Goal: Task Accomplishment & Management: Manage account settings

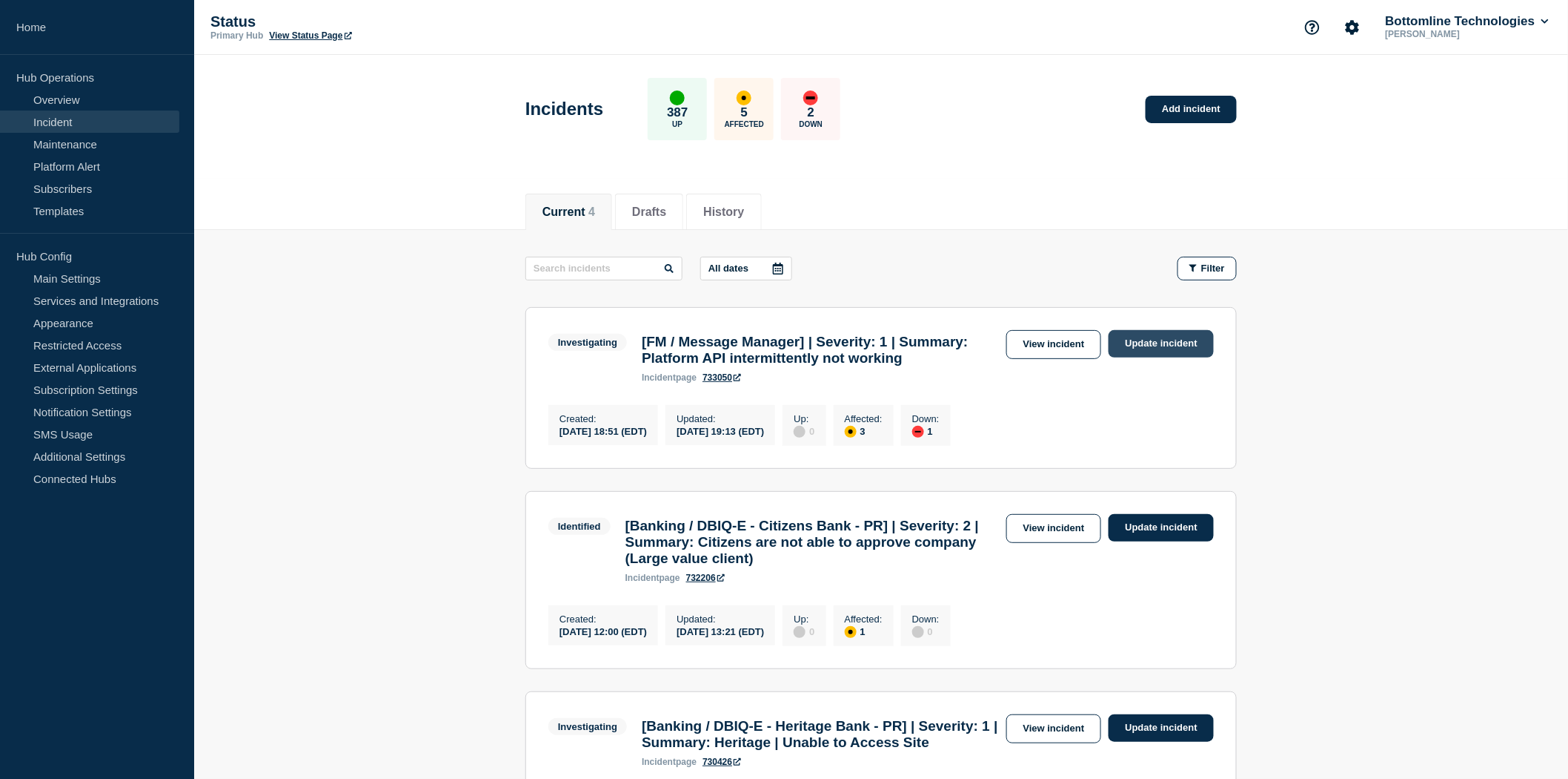
click at [1153, 344] on link "Update incident" at bounding box center [1161, 343] width 105 height 27
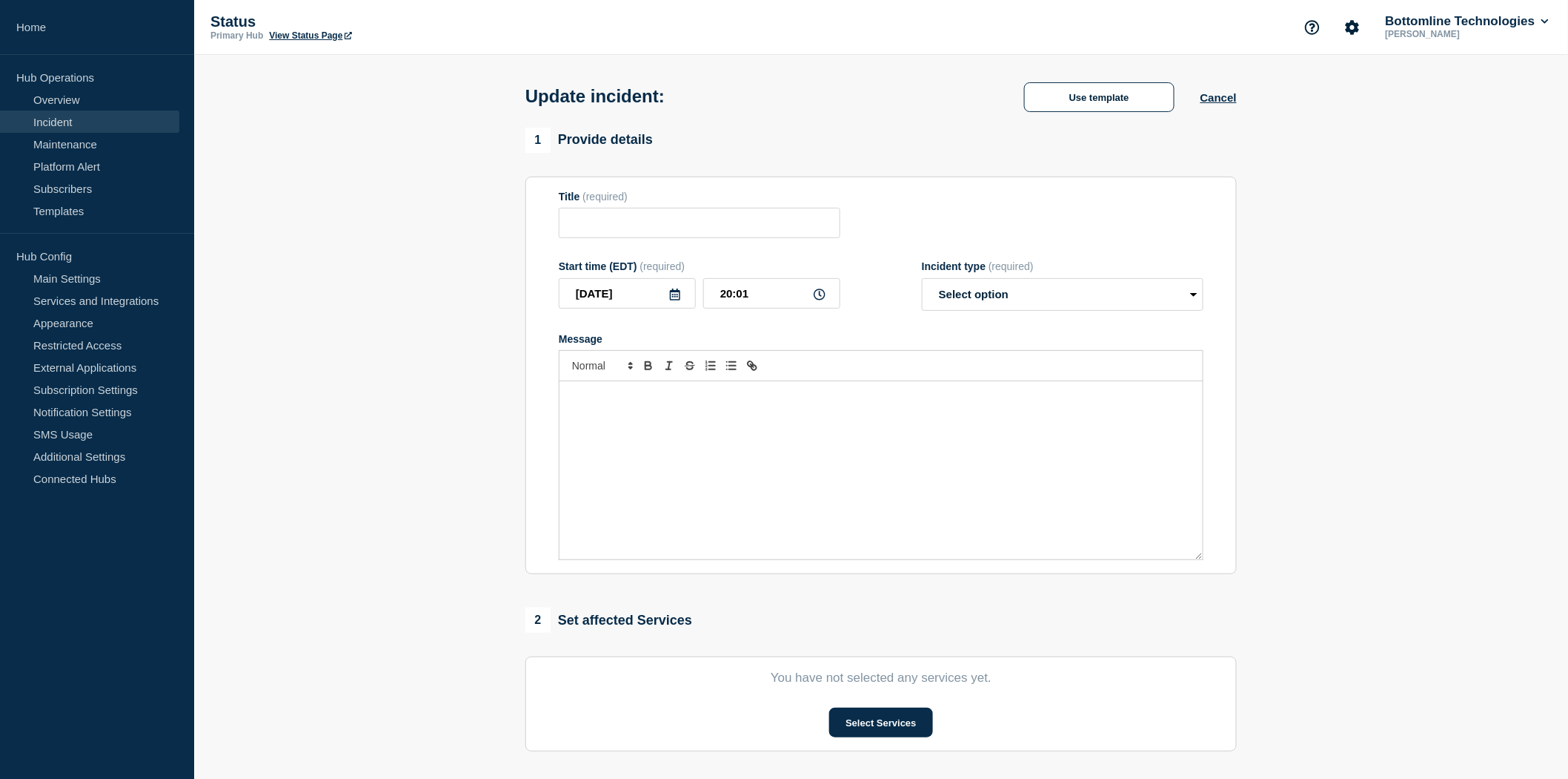
type input "[FM / Message Manager] | Severity: 1 | Summary: Platform API intermittently not…"
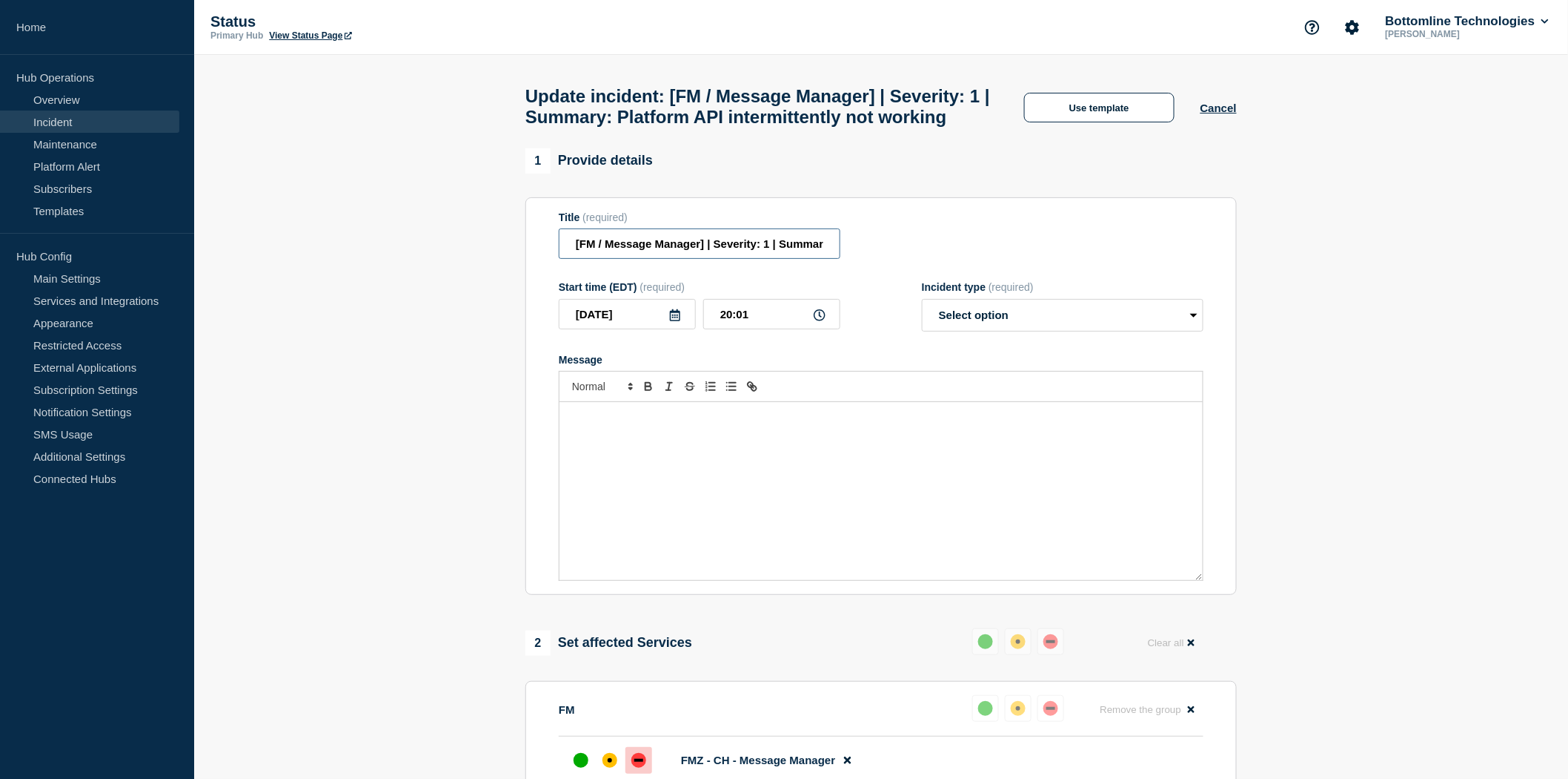
click at [698, 259] on input "[FM / Message Manager] | Severity: 1 | Summary: Platform API intermittently not…" at bounding box center [700, 243] width 282 height 30
click at [700, 259] on input "[FM / Message Manager] | Severity: 1 | Summary: Platform API intermittently not…" at bounding box center [700, 243] width 282 height 30
click at [985, 332] on select "Select option Investigating Identified Monitoring Resolved" at bounding box center [1063, 315] width 282 height 33
select select "resolved"
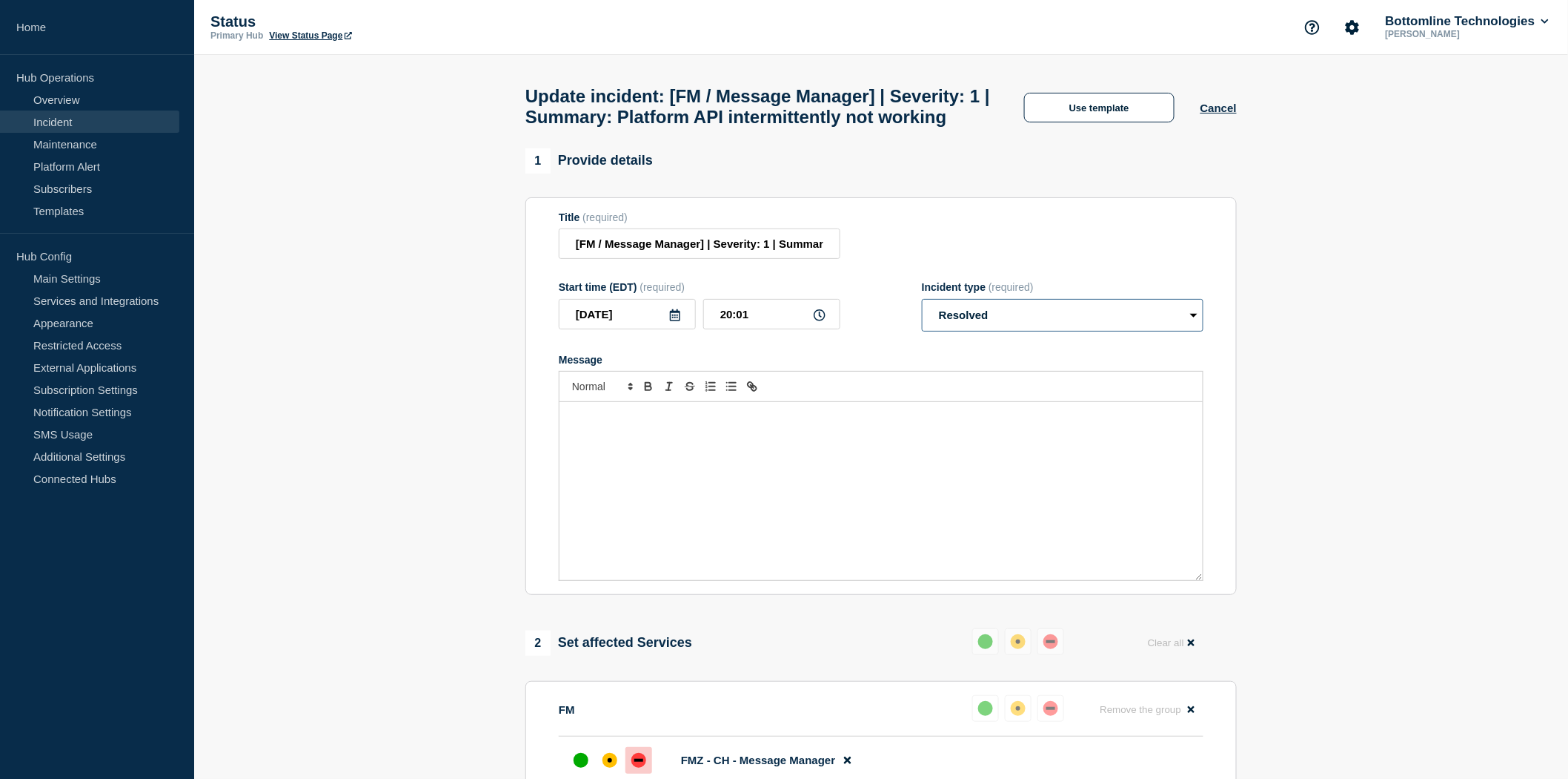
click at [922, 332] on select "Select option Investigating Identified Monitoring Resolved" at bounding box center [1063, 315] width 282 height 33
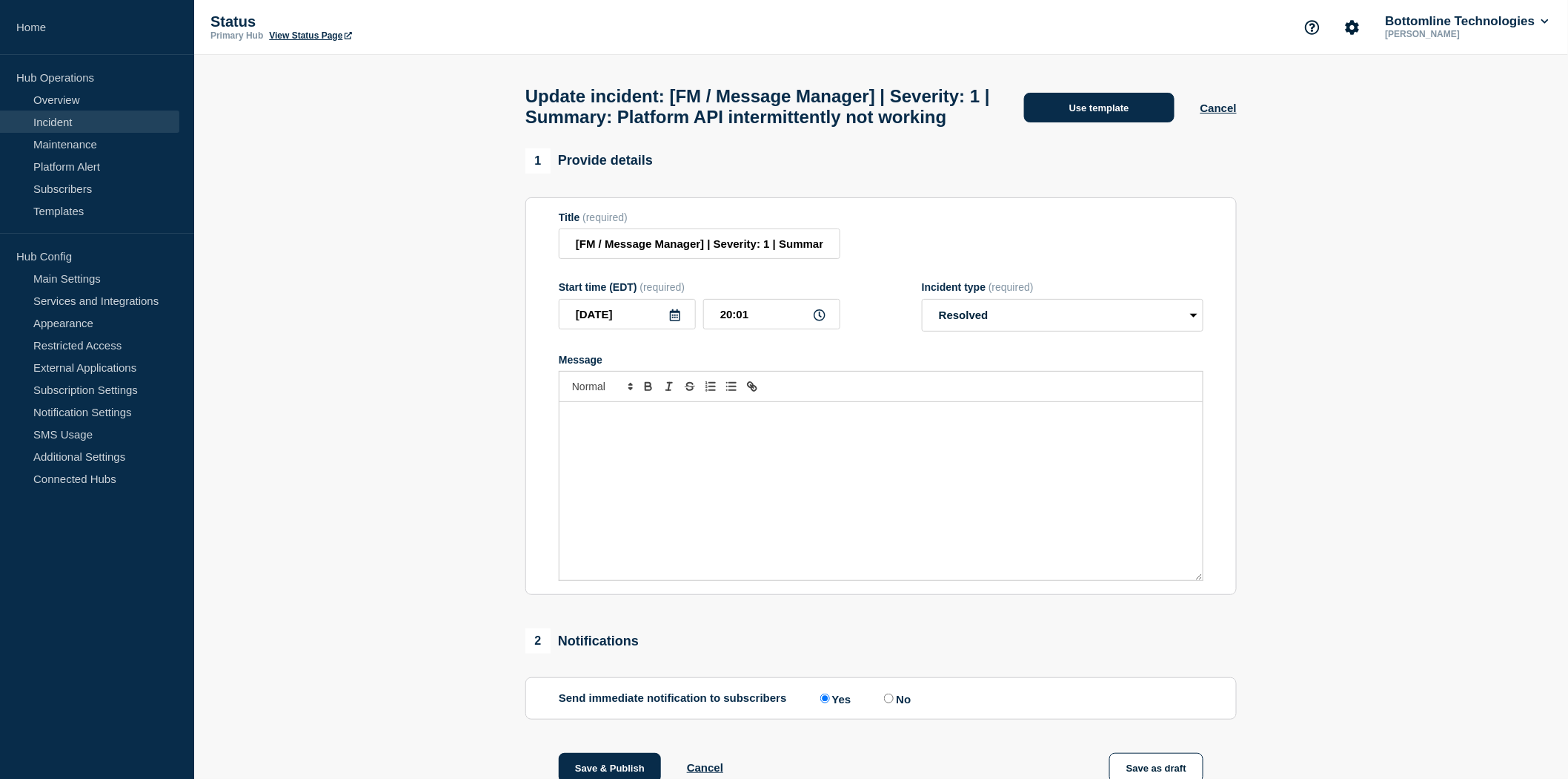
click at [1077, 122] on button "Use template" at bounding box center [1099, 108] width 150 height 29
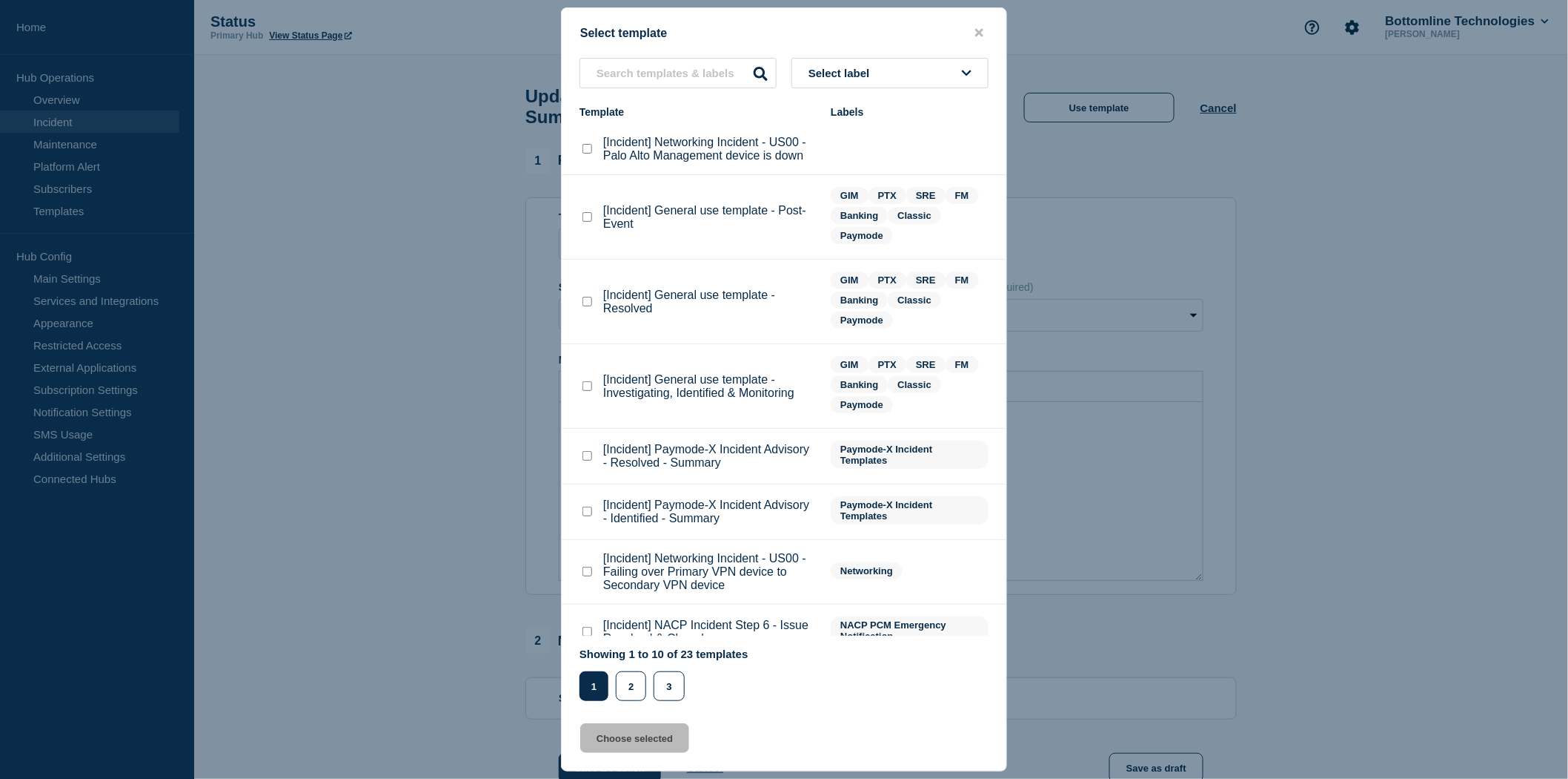
click at [587, 302] on checkbox"] "[Incident] General use template - Resolved checkbox" at bounding box center [587, 302] width 9 height 9
checkbox checkbox"] "true"
click at [628, 745] on button "Choose selected" at bounding box center [634, 738] width 109 height 29
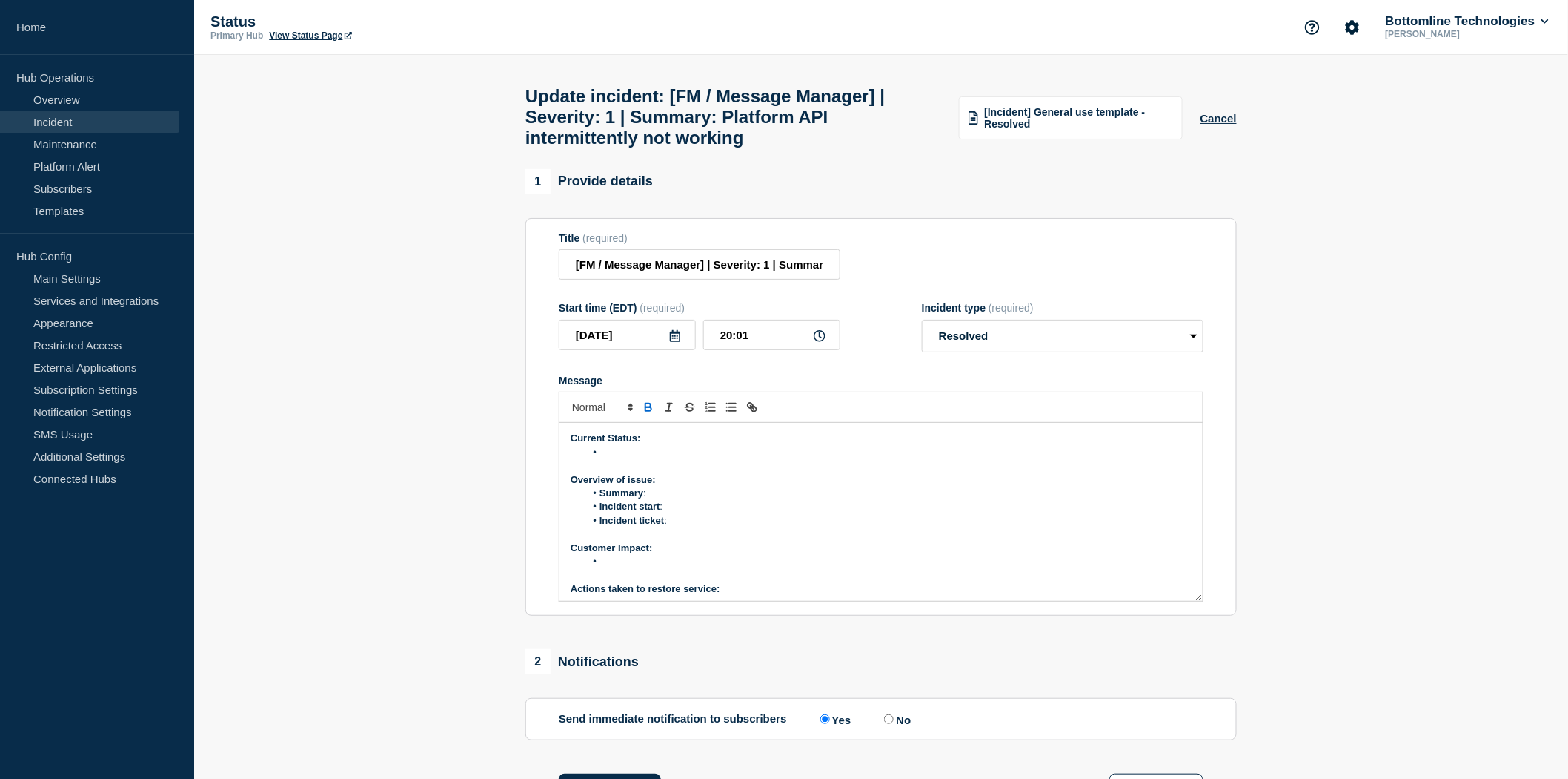
click at [617, 459] on li "Message" at bounding box center [889, 452] width 607 height 13
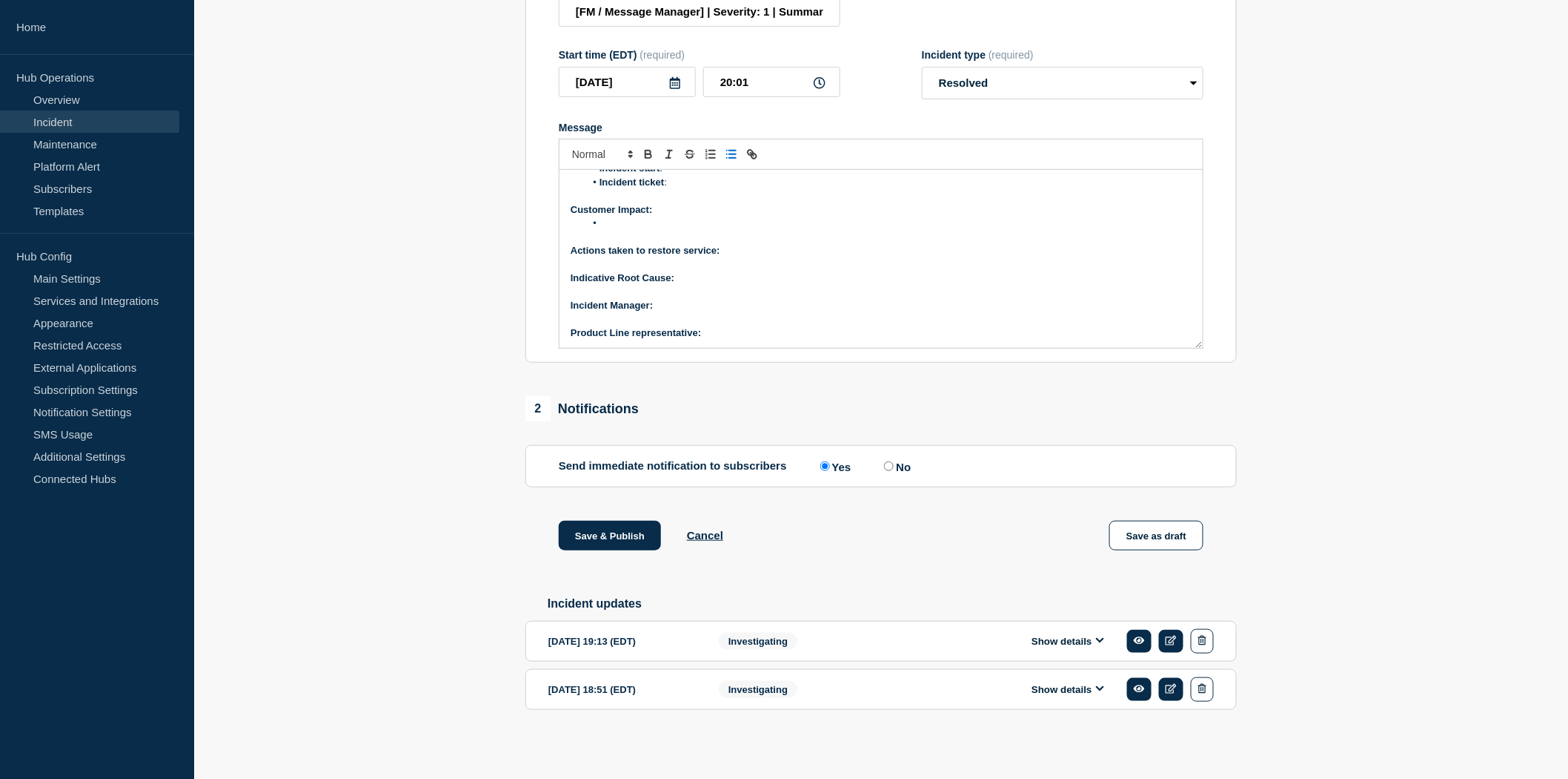
scroll to position [269, 0]
click at [1098, 640] on icon at bounding box center [1100, 640] width 9 height 5
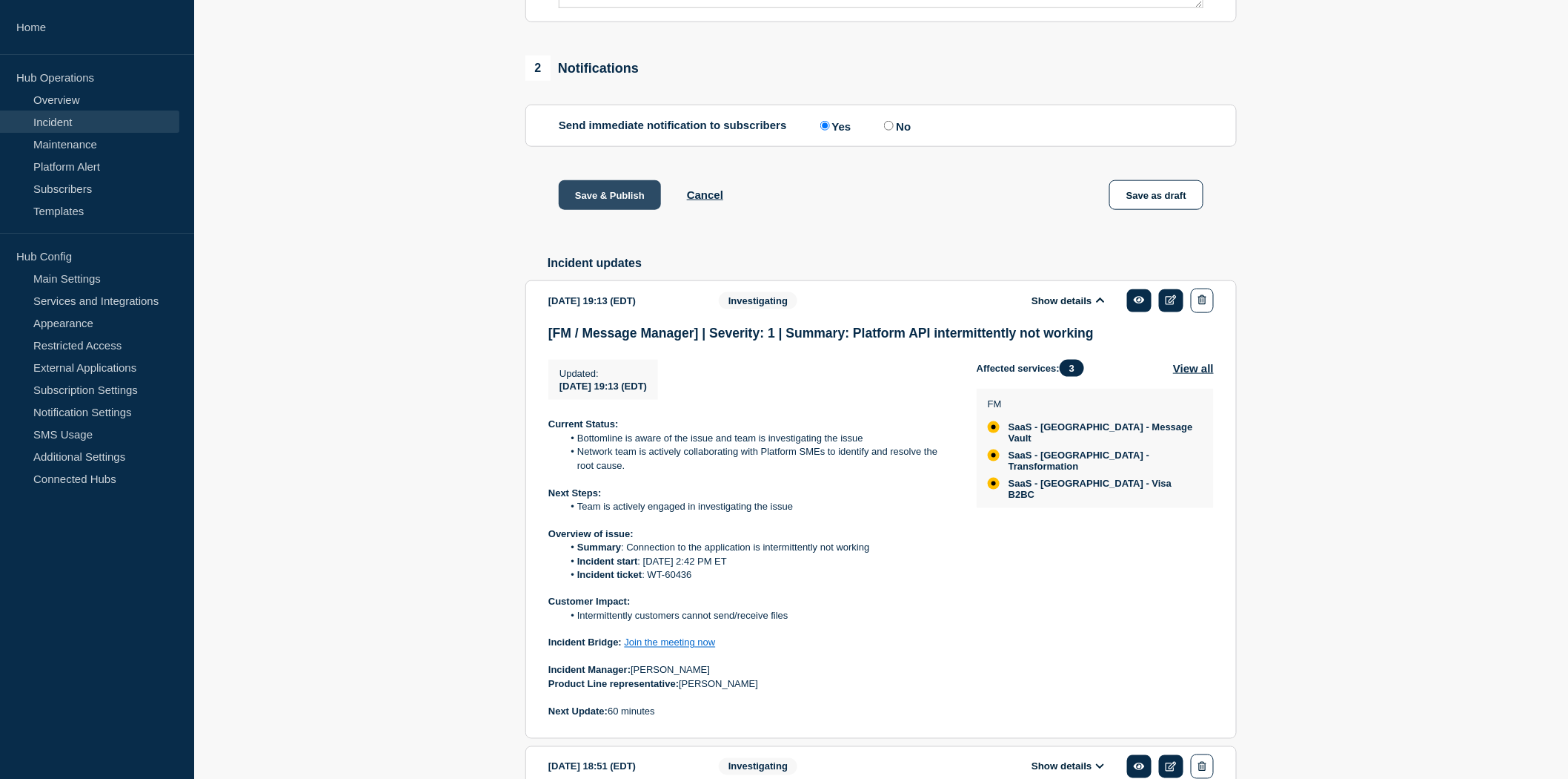
scroll to position [598, 0]
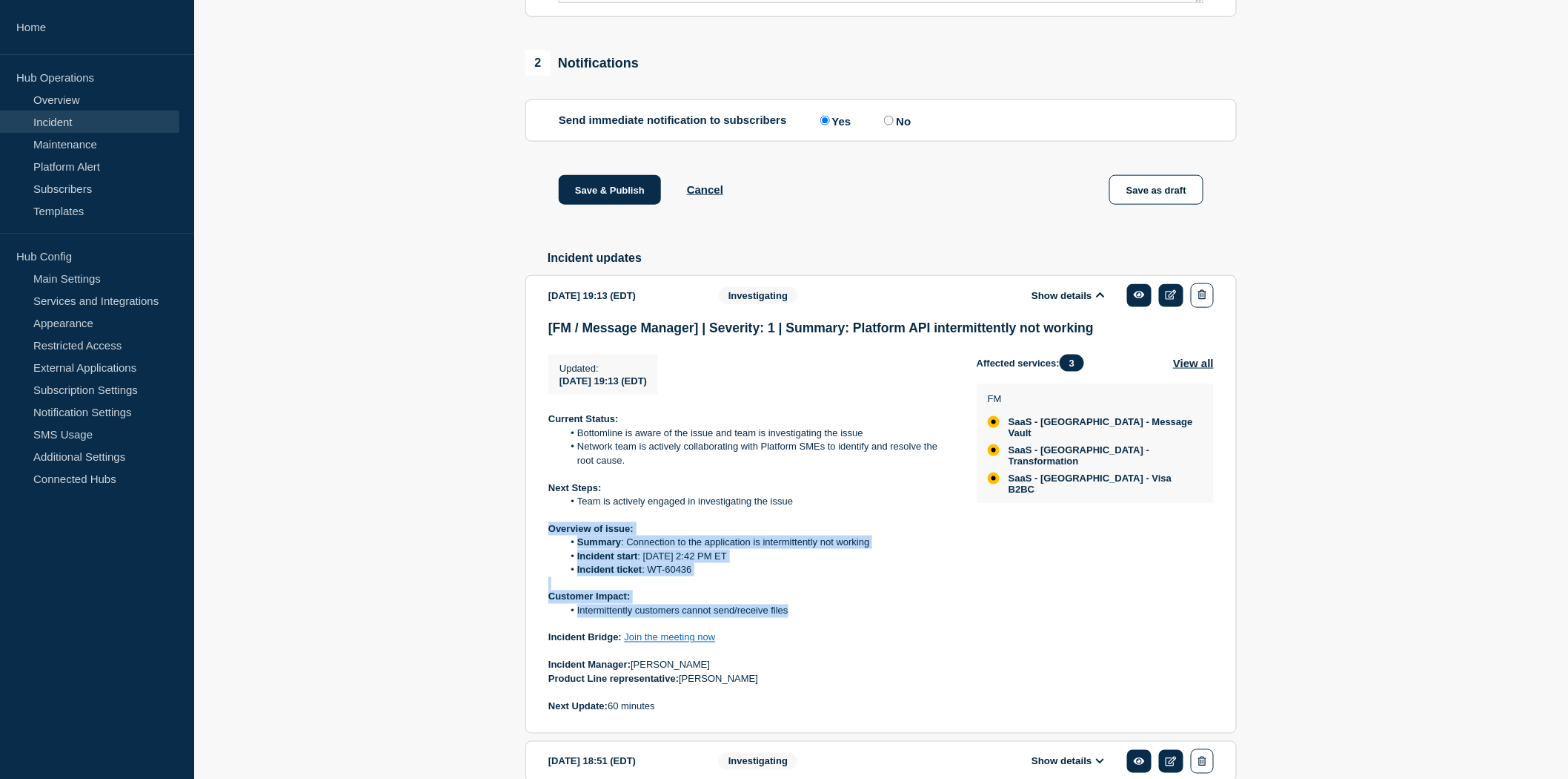
drag, startPoint x: 548, startPoint y: 541, endPoint x: 805, endPoint y: 635, distance: 273.7
click at [805, 635] on div "Current Status: Bottomline is aware of the issue and team is investigating the …" at bounding box center [751, 563] width 404 height 301
click at [805, 618] on li "Intermittently customers cannot send/receive files" at bounding box center [758, 611] width 390 height 13
drag, startPoint x: 804, startPoint y: 628, endPoint x: 541, endPoint y: 547, distance: 275.2
click at [541, 547] on section "2025-10-11 19:13 (EDT) Show details Investigating [FM / Message Manager] | Seve…" at bounding box center [881, 505] width 711 height 459
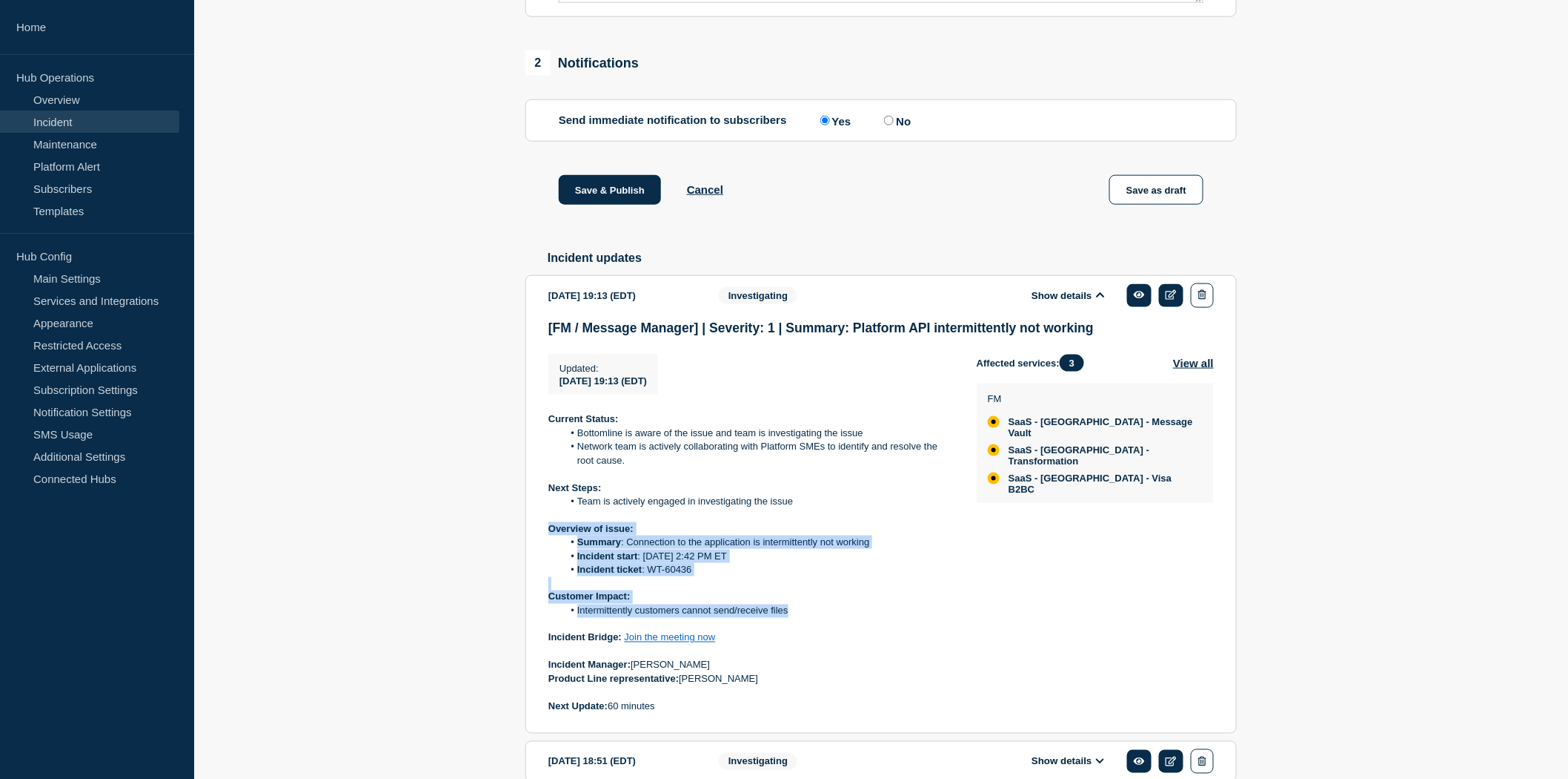
click at [541, 547] on section "2025-10-11 19:13 (EDT) Show details Investigating [FM / Message Manager] | Seve…" at bounding box center [881, 505] width 711 height 459
drag, startPoint x: 544, startPoint y: 539, endPoint x: 796, endPoint y: 634, distance: 269.3
click at [796, 634] on section "2025-10-11 19:13 (EDT) Show details Investigating [FM / Message Manager] | Seve…" at bounding box center [881, 505] width 711 height 459
click at [796, 618] on li "Intermittently customers cannot send/receive files" at bounding box center [758, 611] width 390 height 13
drag, startPoint x: 796, startPoint y: 634, endPoint x: 539, endPoint y: 547, distance: 271.3
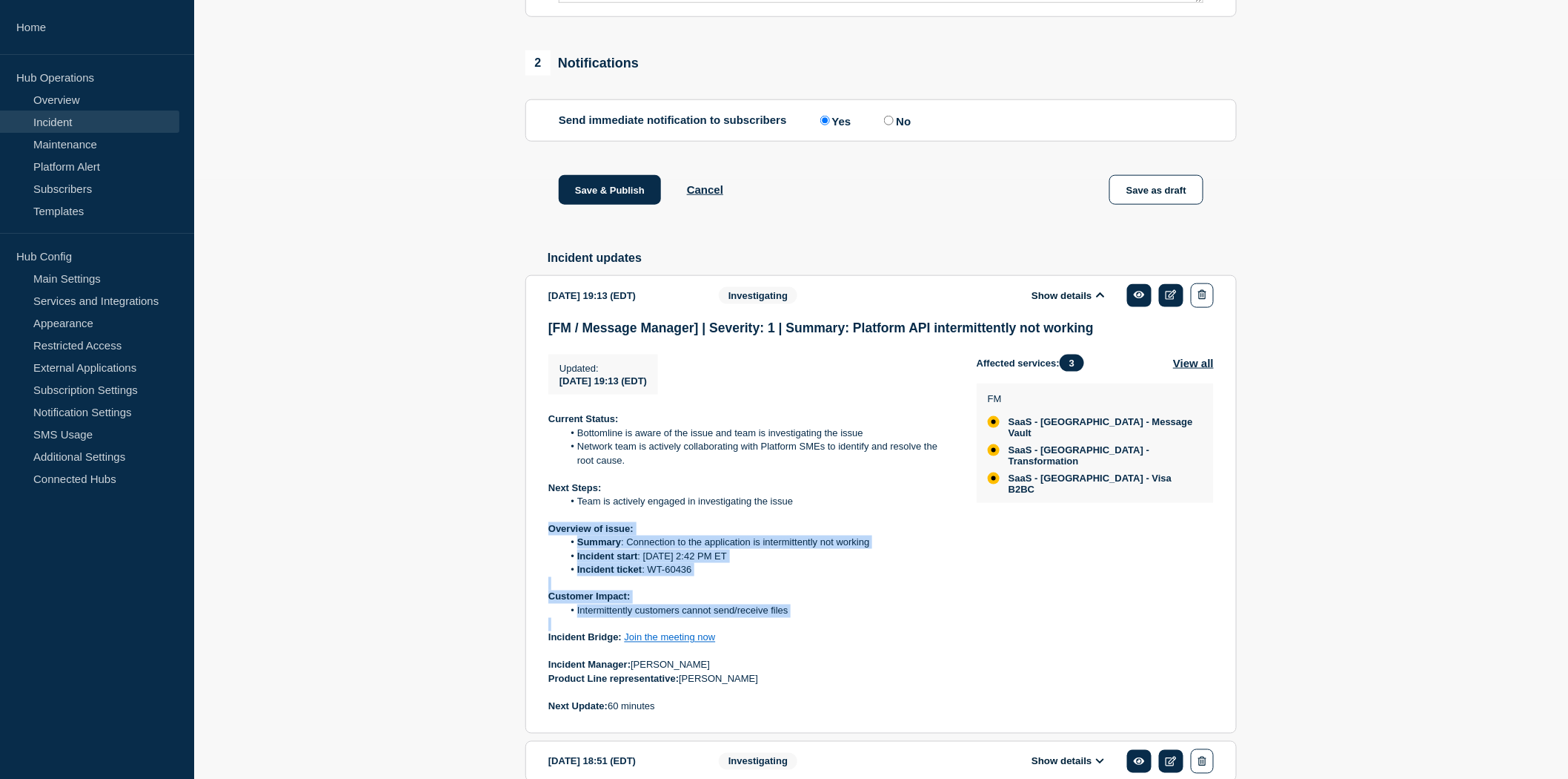
click at [539, 547] on section "2025-10-11 19:13 (EDT) Show details Investigating [FM / Message Manager] | Seve…" at bounding box center [881, 505] width 711 height 459
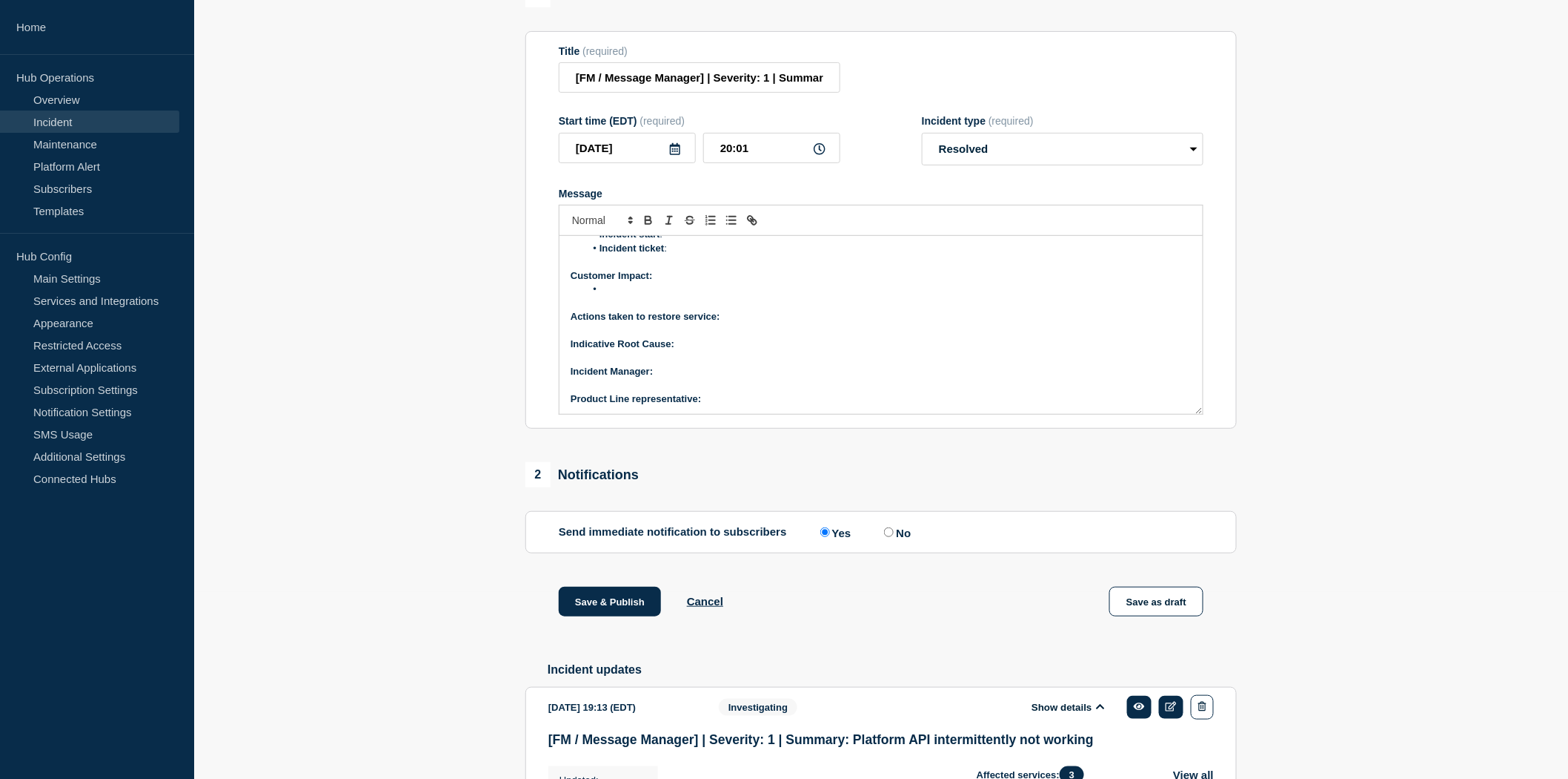
scroll to position [0, 0]
drag, startPoint x: 567, startPoint y: 301, endPoint x: 618, endPoint y: 397, distance: 108.7
click at [618, 397] on div "Current Status: Overview of issue: Summary : Incident start : Incident ticket :…" at bounding box center [881, 325] width 643 height 178
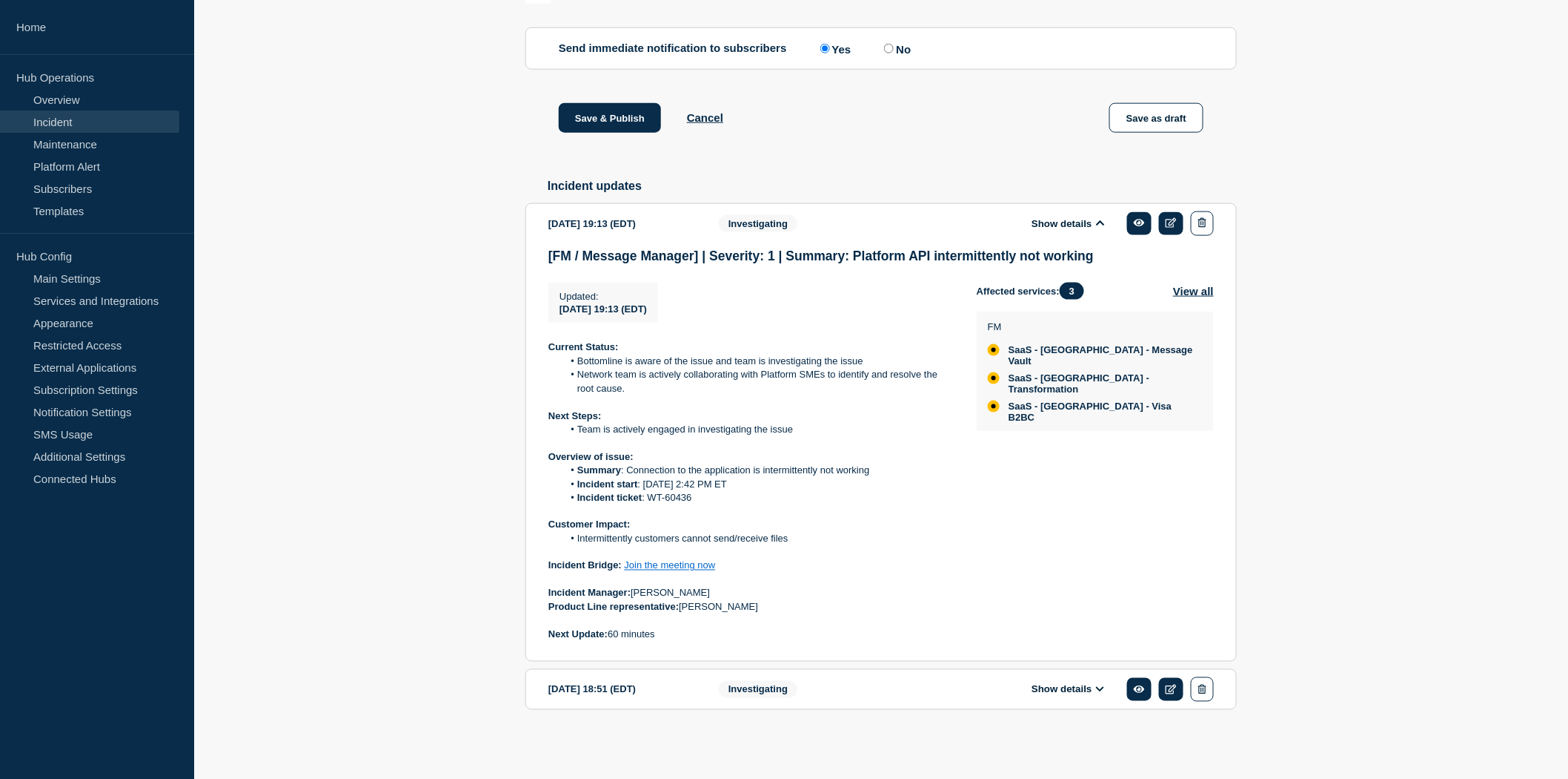
scroll to position [688, 0]
copy div "ncident Manager: Neena Goel Product Line representative: Sebastien Leger"
drag, startPoint x: 762, startPoint y: 606, endPoint x: 556, endPoint y: 591, distance: 206.5
click at [552, 595] on div "Current Status: Bottomline is aware of the issue and team is investigating the …" at bounding box center [751, 491] width 404 height 301
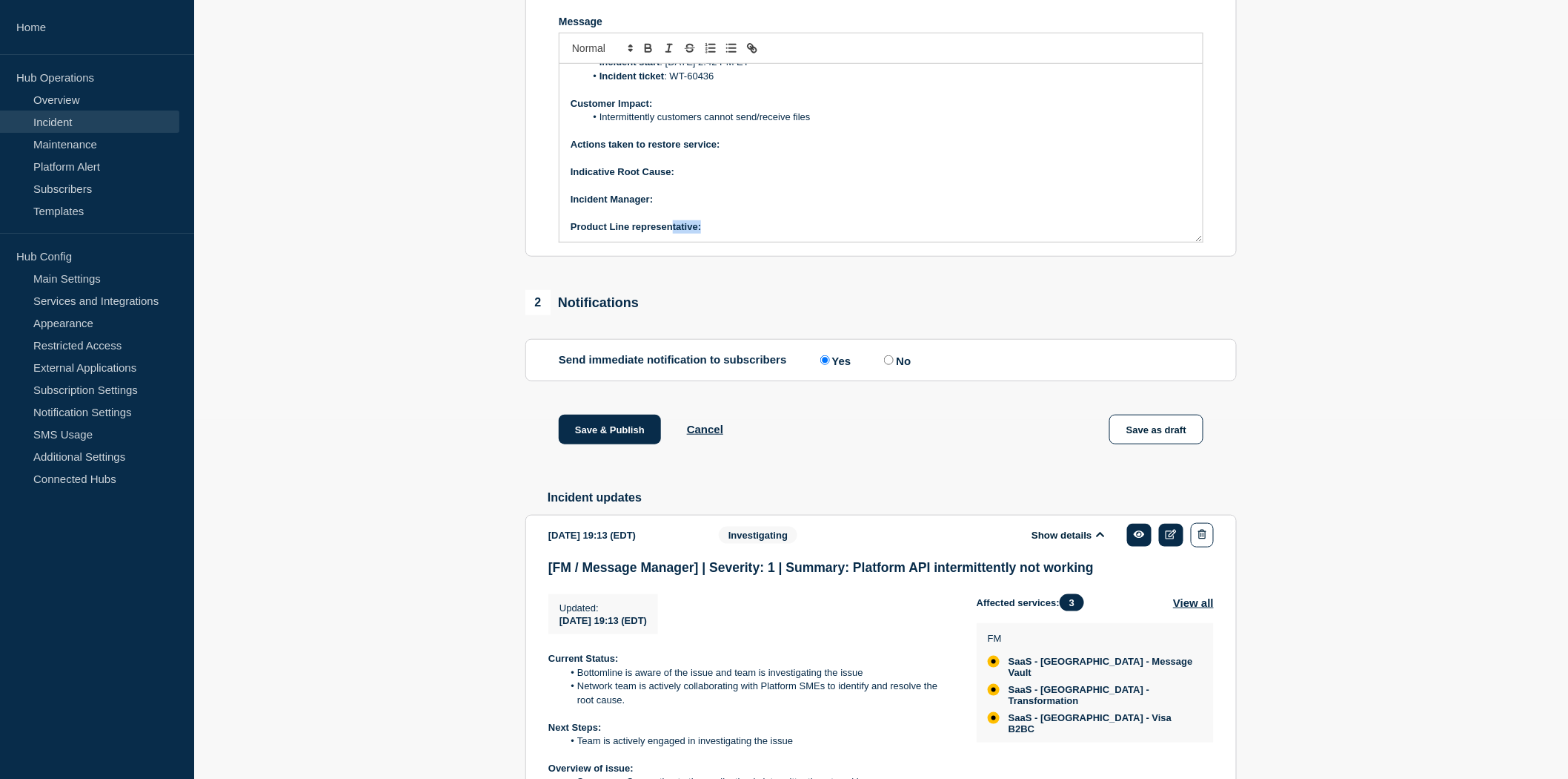
scroll to position [86, 0]
drag, startPoint x: 708, startPoint y: 243, endPoint x: 575, endPoint y: 212, distance: 136.6
click at [575, 212] on div "Current Status: Overview of issue: Summary : Connection to the application is i…" at bounding box center [881, 153] width 643 height 178
click at [575, 204] on strong "﻿Incident Manager:" at bounding box center [612, 198] width 82 height 11
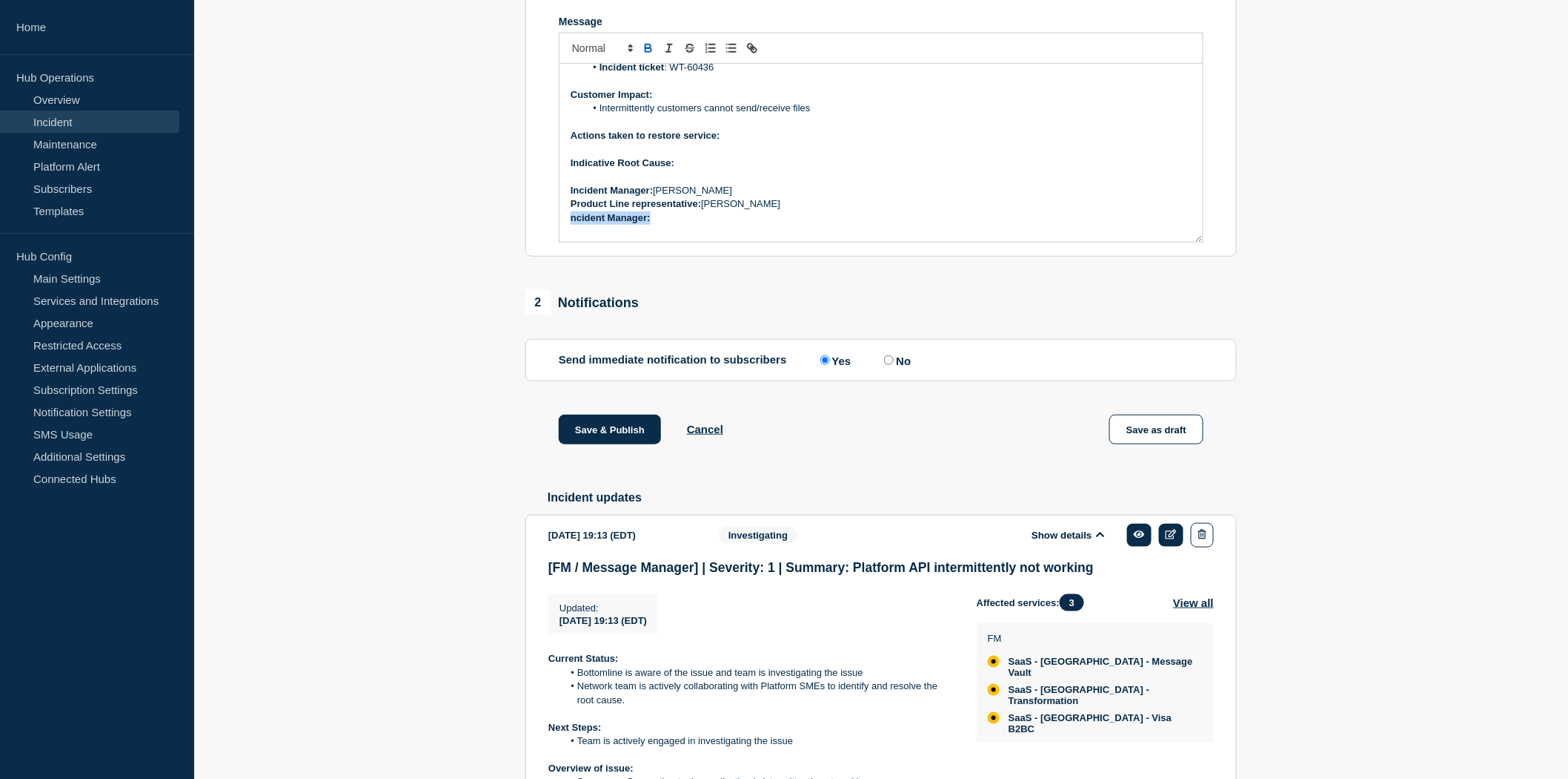
drag, startPoint x: 655, startPoint y: 237, endPoint x: 555, endPoint y: 231, distance: 100.2
click at [555, 231] on section "Title (required) [FM / Message Manager] | Severity: 1 | Summary: Platform API i…" at bounding box center [881, 58] width 711 height 398
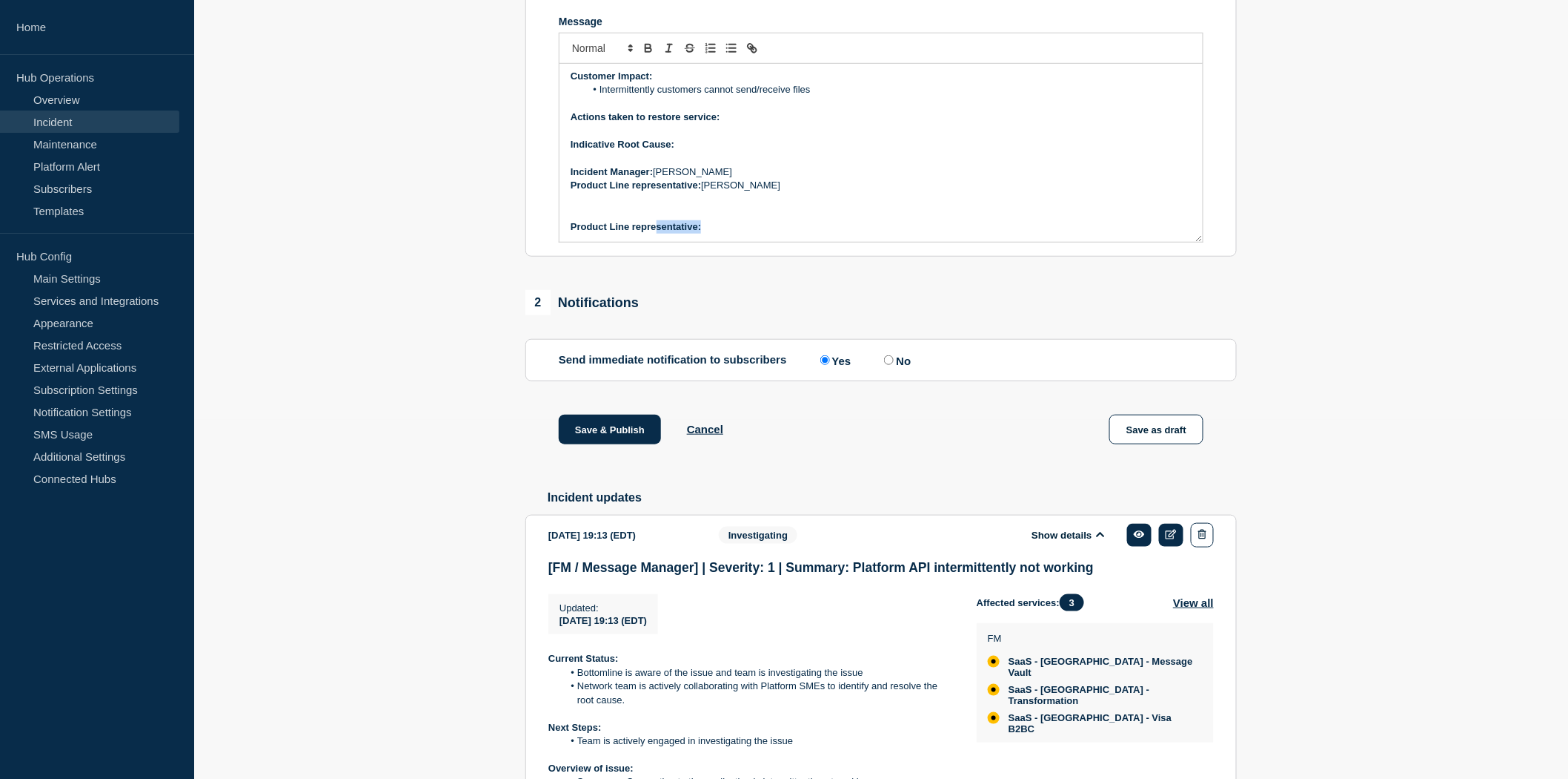
scroll to position [113, 0]
drag, startPoint x: 710, startPoint y: 243, endPoint x: 554, endPoint y: 235, distance: 156.2
click at [554, 235] on section "Title (required) [FM / Message Manager] | Severity: 1 | Summary: Platform API i…" at bounding box center [881, 58] width 711 height 398
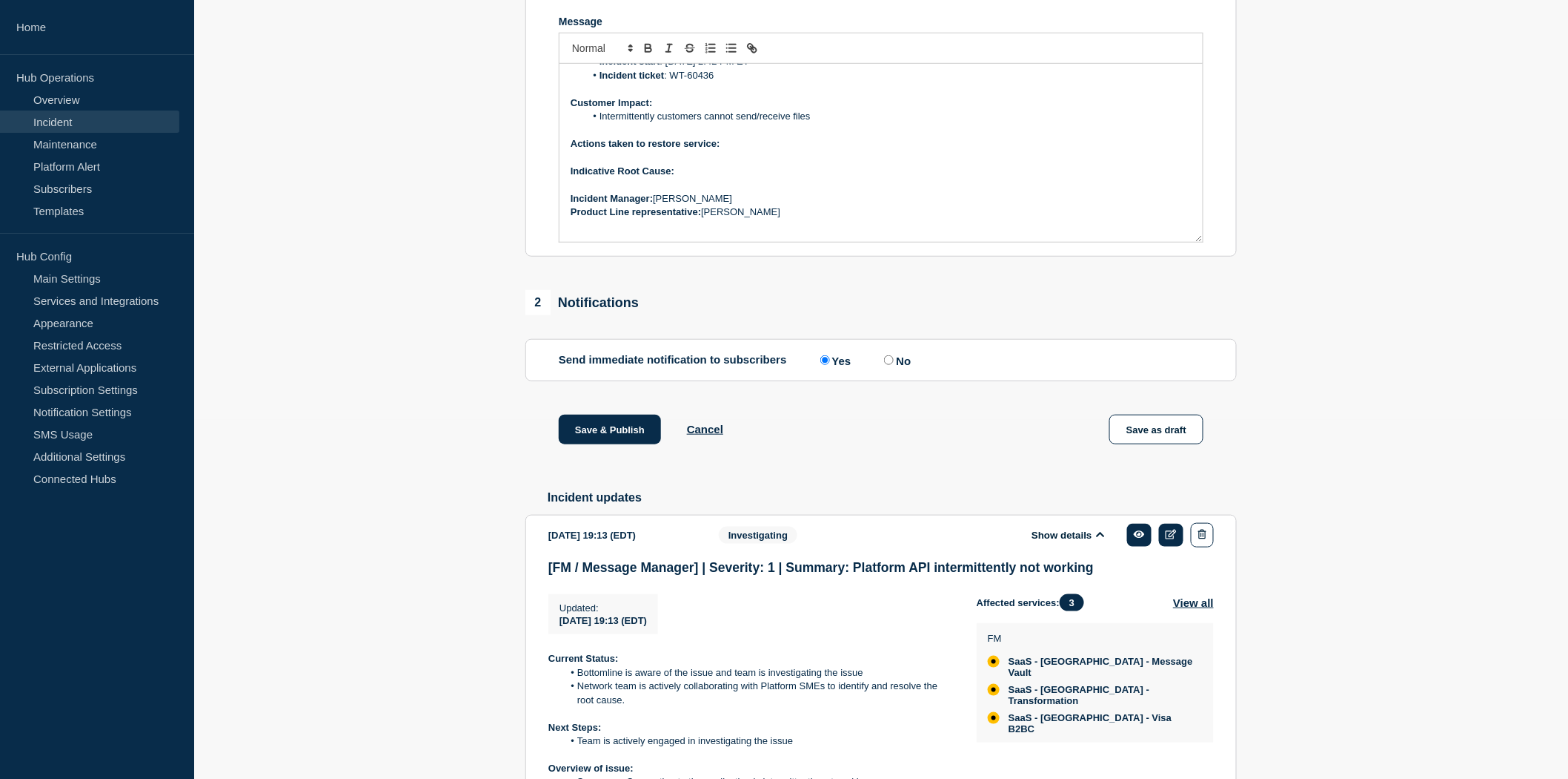
scroll to position [86, 0]
click at [702, 178] on p "Indicative Root Cause:" at bounding box center [882, 171] width 621 height 13
click at [717, 205] on p "﻿Incident Manager: Neena Goel" at bounding box center [882, 198] width 621 height 13
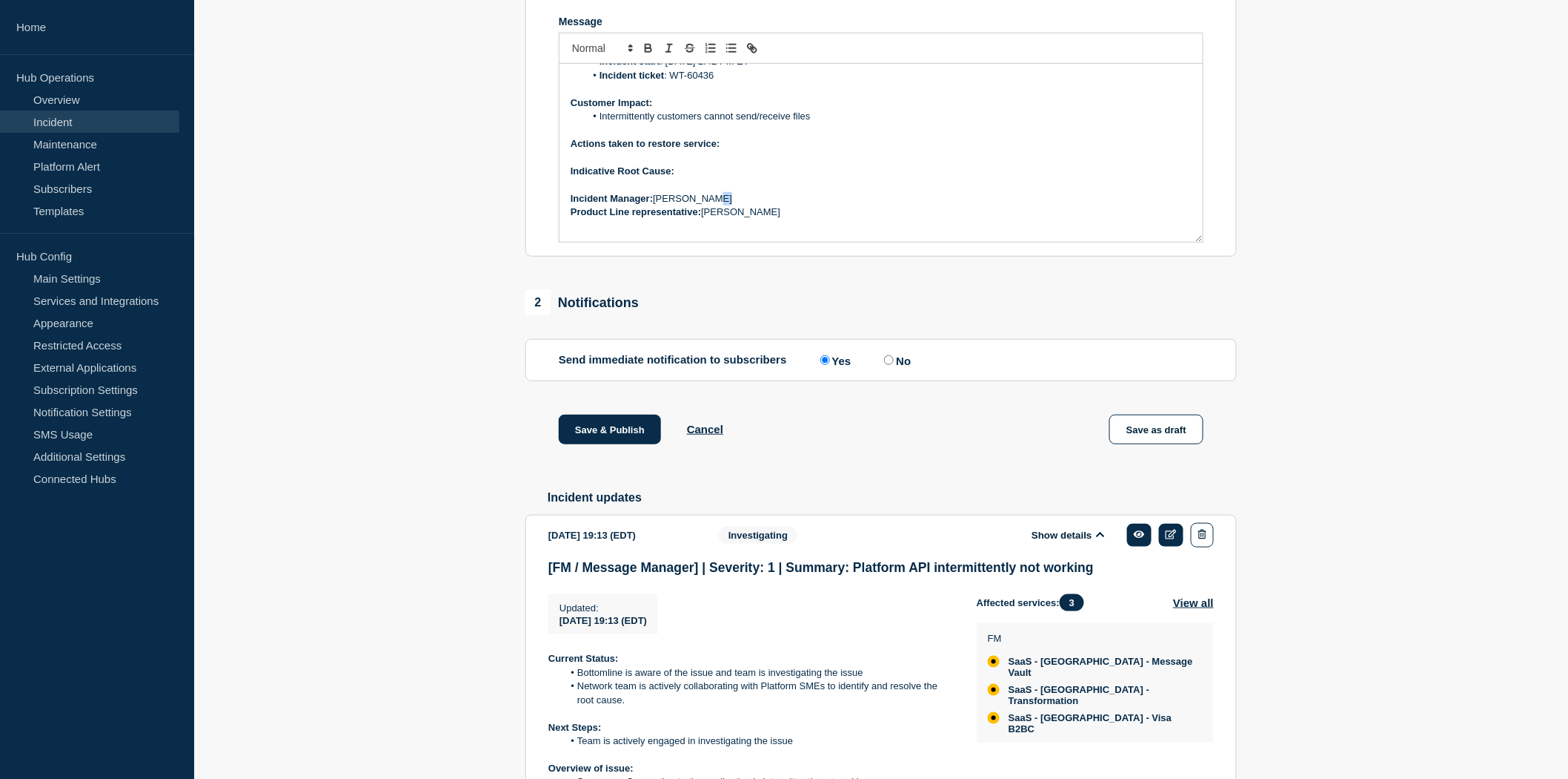
click at [717, 205] on p "﻿Incident Manager: Neena Goel" at bounding box center [882, 198] width 621 height 13
click at [687, 164] on p "Indicative Root Cause:" at bounding box center [882, 157] width 621 height 13
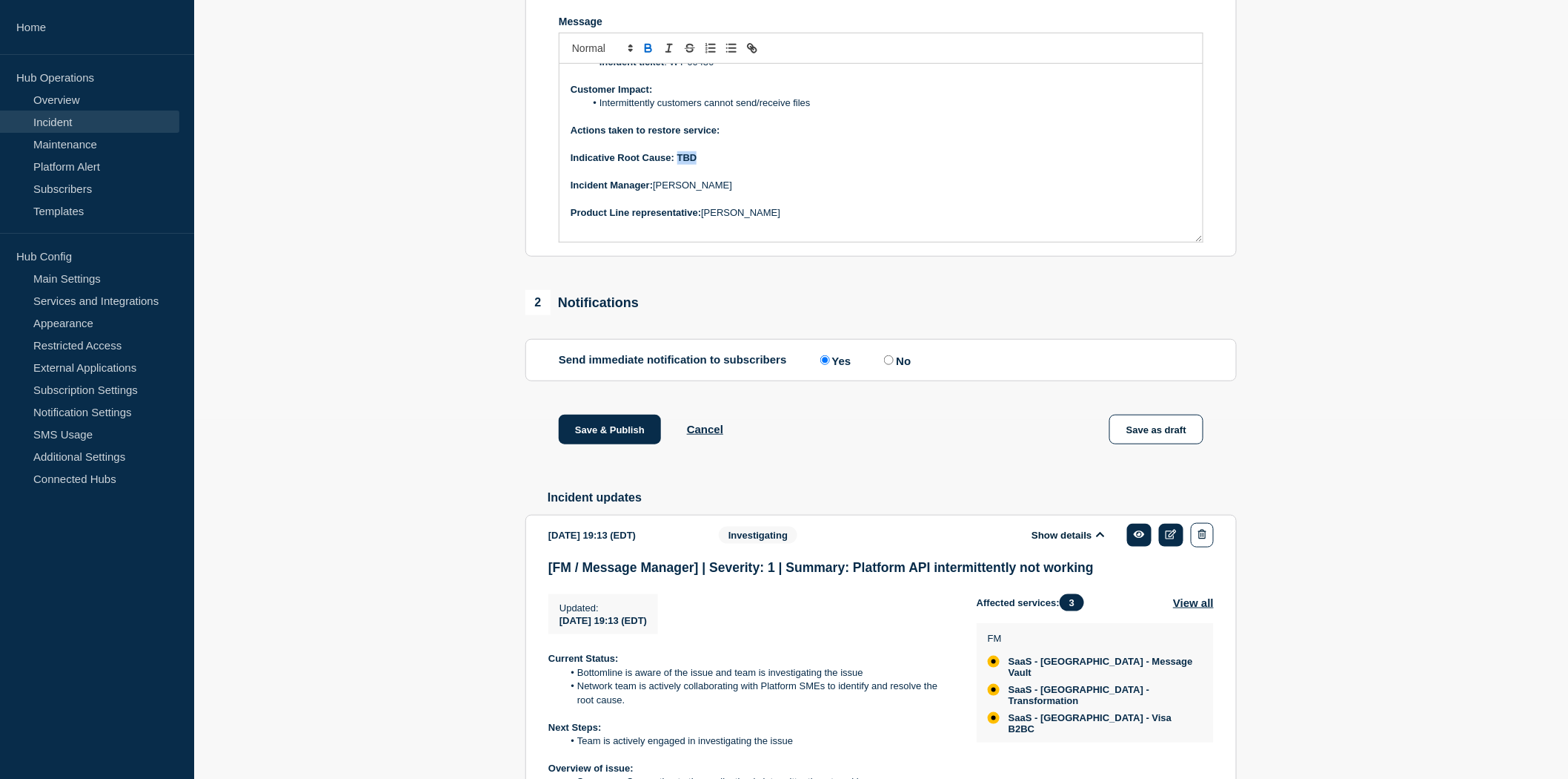
drag, startPoint x: 710, startPoint y: 171, endPoint x: 678, endPoint y: 173, distance: 32.1
click at [678, 164] on p "Indicative Root Cause: TBD" at bounding box center [882, 157] width 621 height 13
click at [745, 151] on p "Message" at bounding box center [882, 144] width 621 height 13
click at [737, 137] on p "Actions taken to restore service:" at bounding box center [882, 130] width 621 height 13
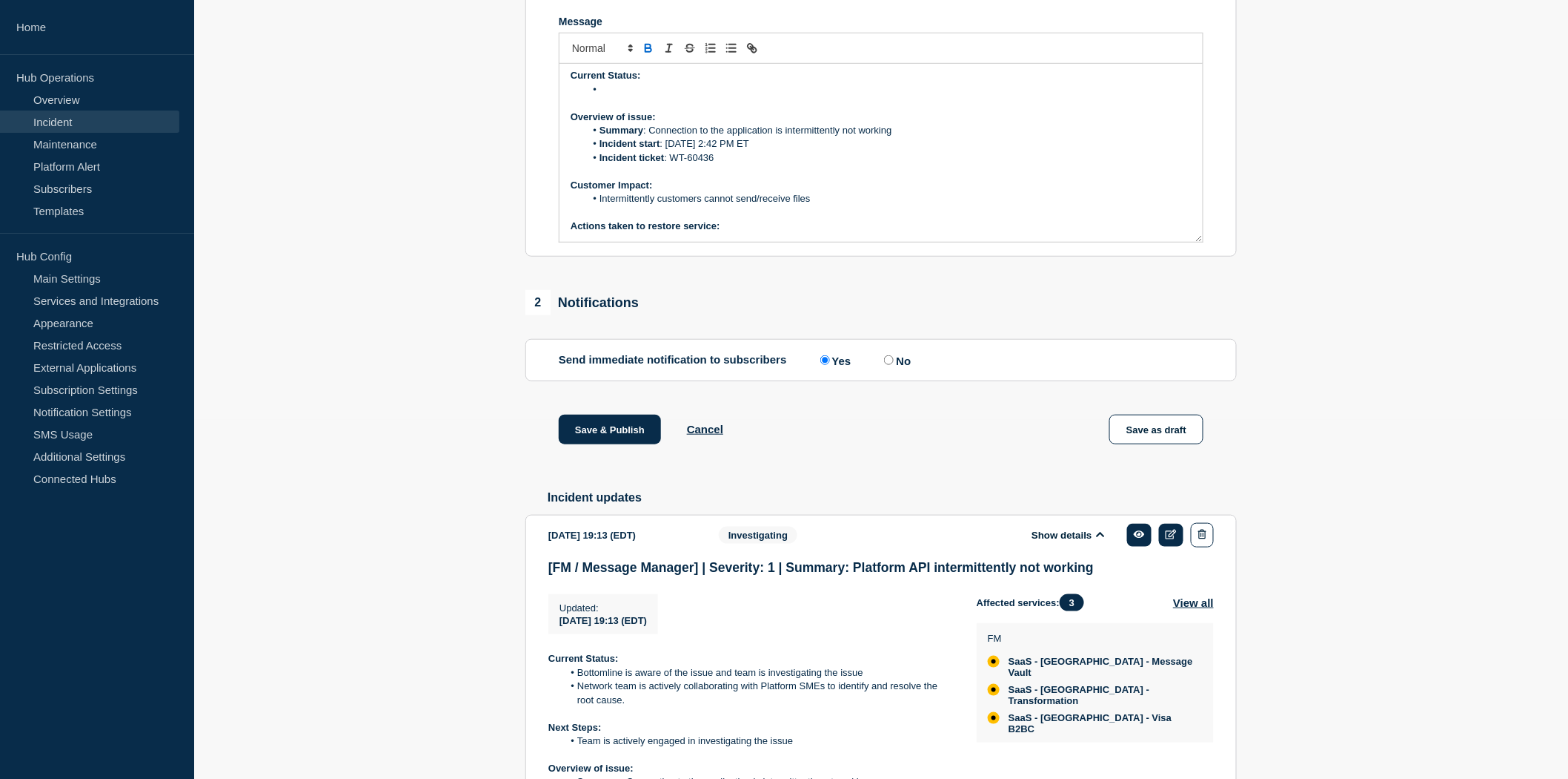
scroll to position [0, 0]
click at [603, 100] on li "Message" at bounding box center [889, 93] width 607 height 13
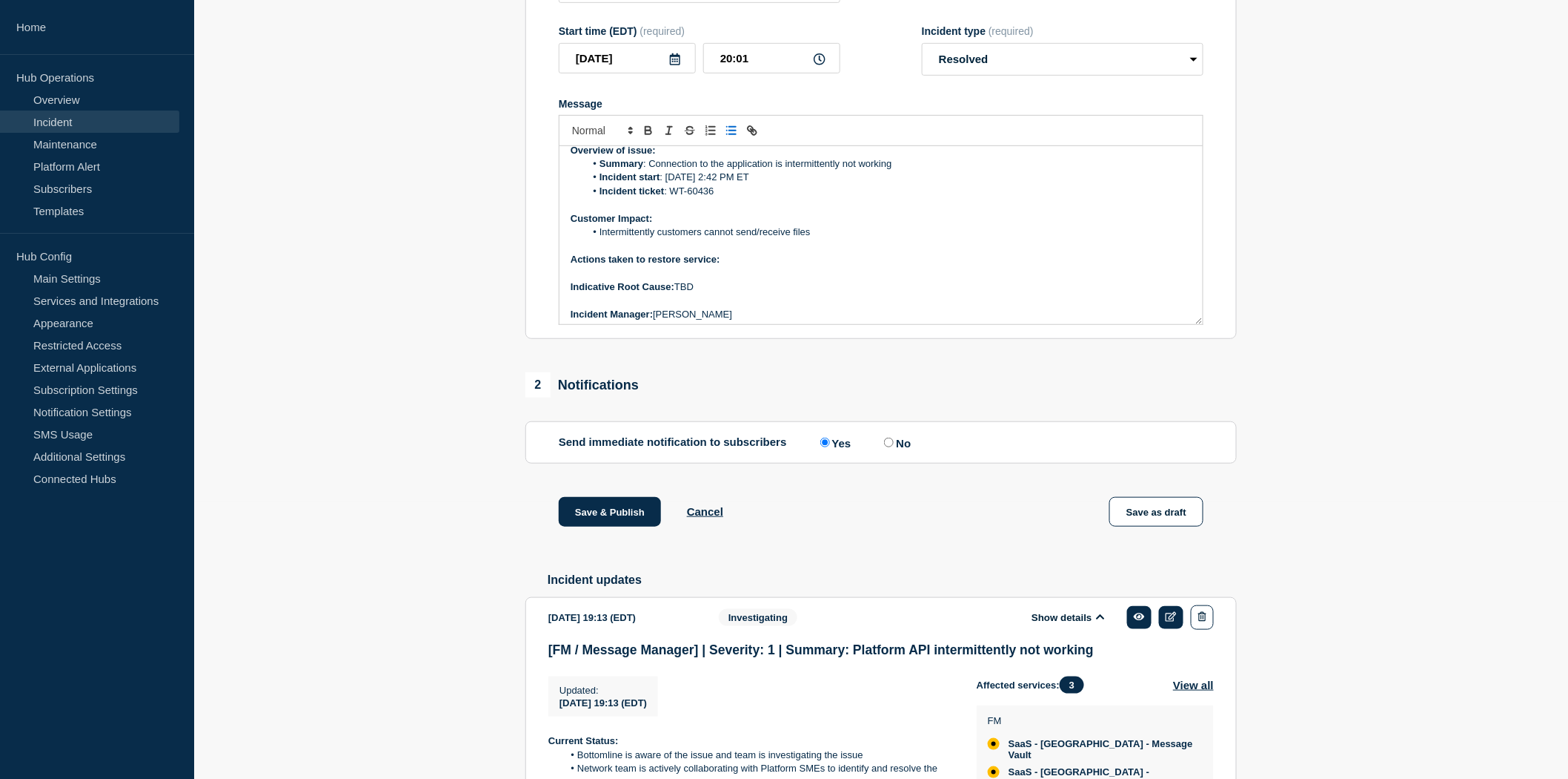
scroll to position [82, 0]
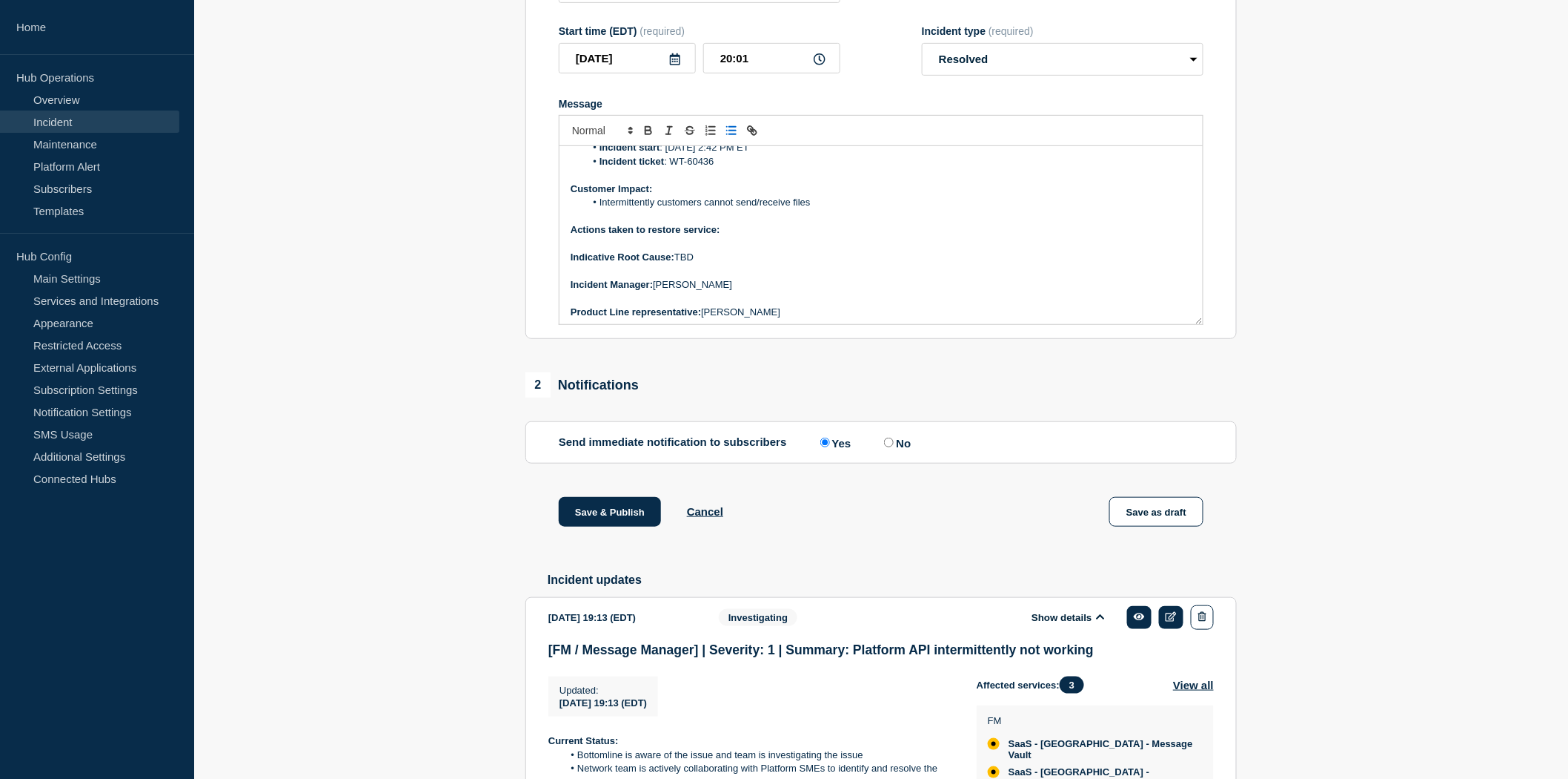
click at [725, 236] on p "Actions taken to restore service:" at bounding box center [882, 229] width 621 height 13
click at [852, 235] on strong "Actions taken to restore service: Config change on the Pods . Restart of core D…" at bounding box center [758, 229] width 376 height 11
drag, startPoint x: 792, startPoint y: 243, endPoint x: 765, endPoint y: 243, distance: 27.0
click at [769, 235] on strong "Actions taken to restore service: Config change on the Pods . Restart of core D…" at bounding box center [758, 229] width 376 height 11
drag, startPoint x: 740, startPoint y: 243, endPoint x: 728, endPoint y: 243, distance: 12.0
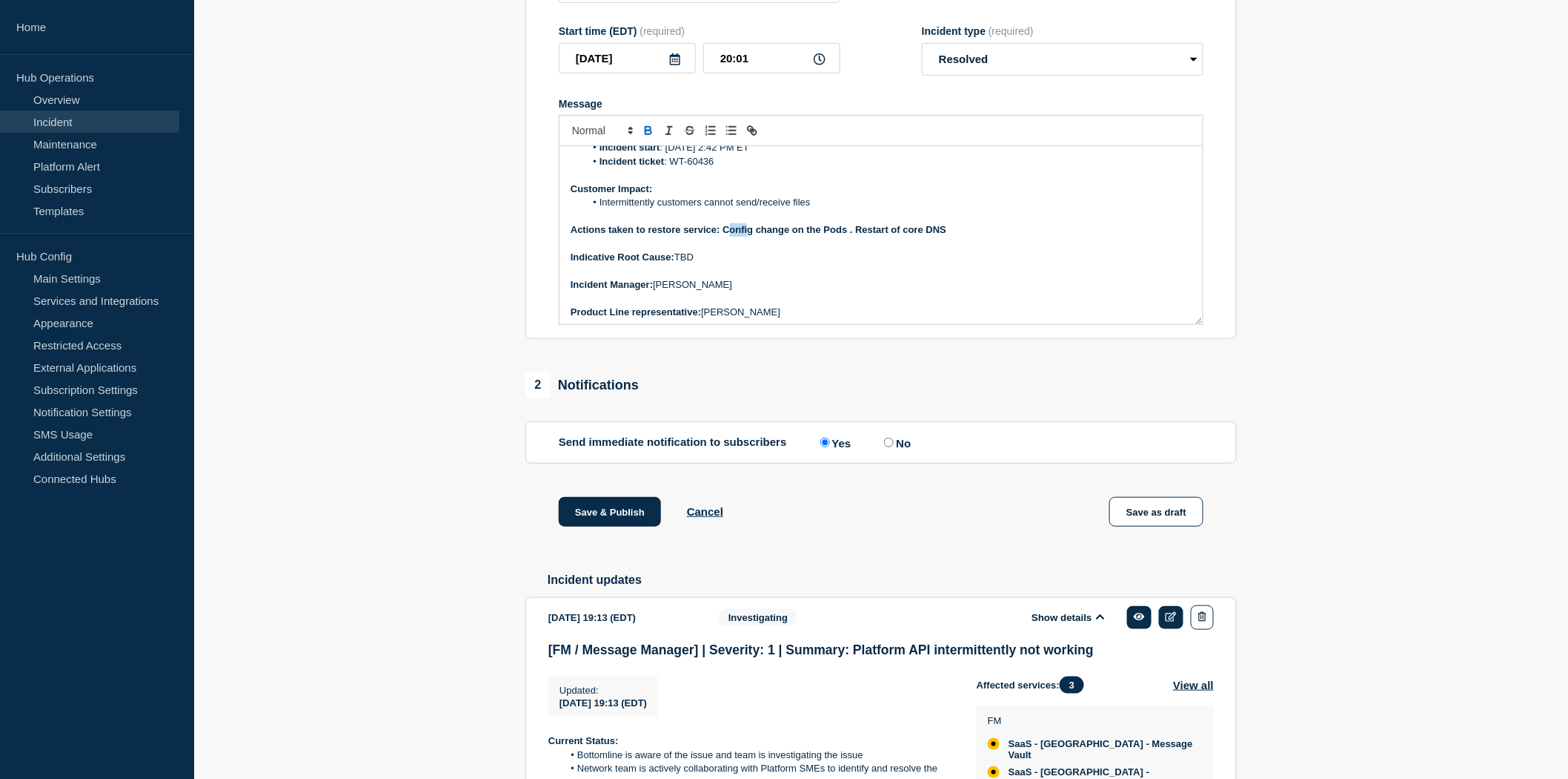
click at [728, 235] on strong "Actions taken to restore service: Config change on the Pods . Restart of core D…" at bounding box center [758, 229] width 376 height 11
click at [725, 235] on strong "Actions taken to restore service: Config change on the Pods . Restart of core D…" at bounding box center [758, 229] width 376 height 11
click at [724, 235] on strong "Actions taken to restore service: Config change on the Pods . Restart of core D…" at bounding box center [758, 229] width 376 height 11
drag, startPoint x: 724, startPoint y: 241, endPoint x: 849, endPoint y: 240, distance: 125.0
click at [849, 235] on strong "Actions taken to restore service: Config change on the Pods . Restart of core D…" at bounding box center [758, 229] width 376 height 11
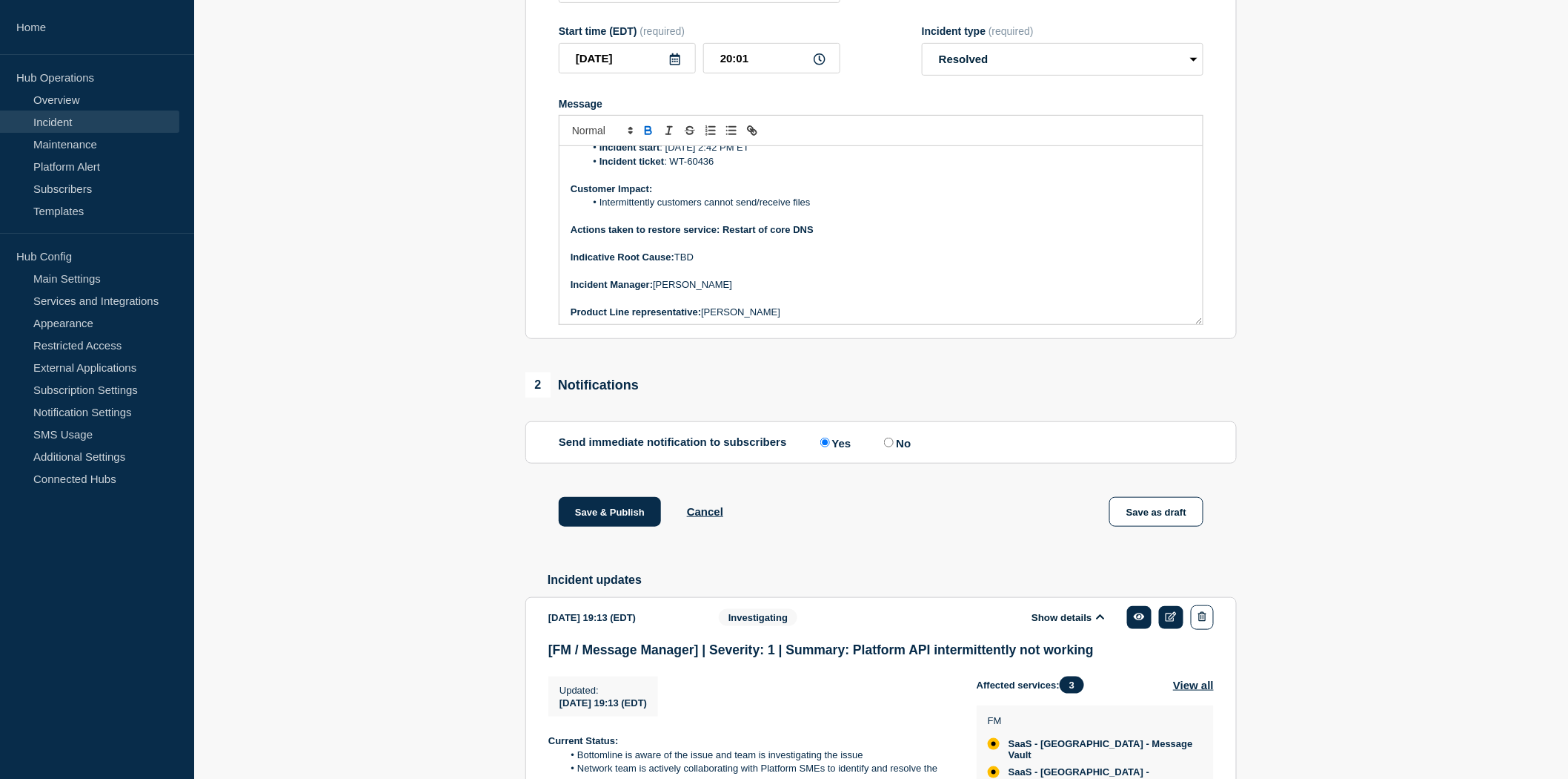
drag, startPoint x: 829, startPoint y: 243, endPoint x: 725, endPoint y: 245, distance: 104.0
click at [725, 236] on p "Actions taken to restore service: Restart of core DNS" at bounding box center [882, 229] width 621 height 13
click at [810, 250] on p "Message" at bounding box center [882, 243] width 621 height 13
click at [827, 236] on p "Actions taken to restore service: Restart of core DNS" at bounding box center [882, 229] width 621 height 13
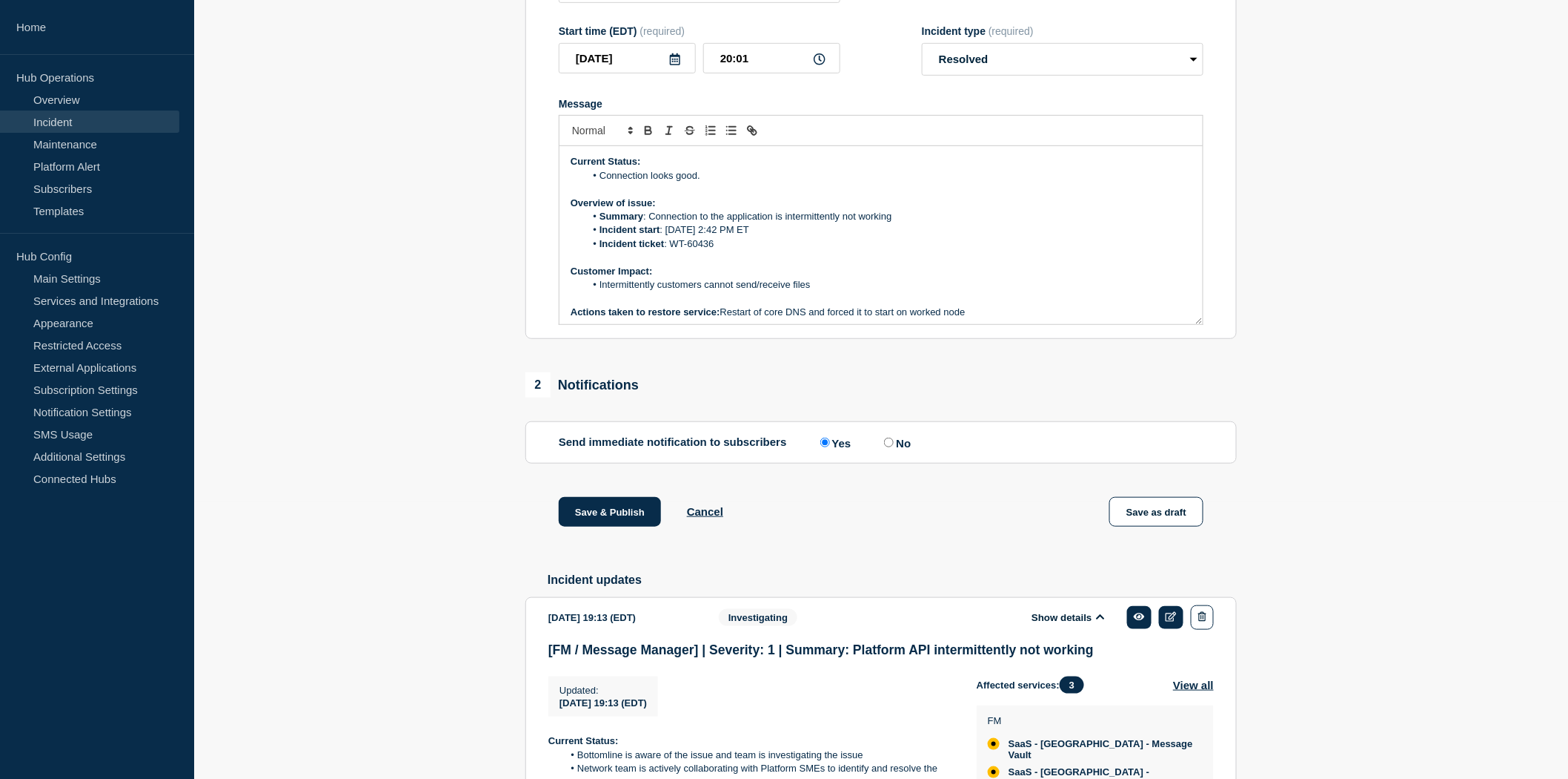
click at [729, 182] on li "Connection looks good." at bounding box center [889, 175] width 607 height 13
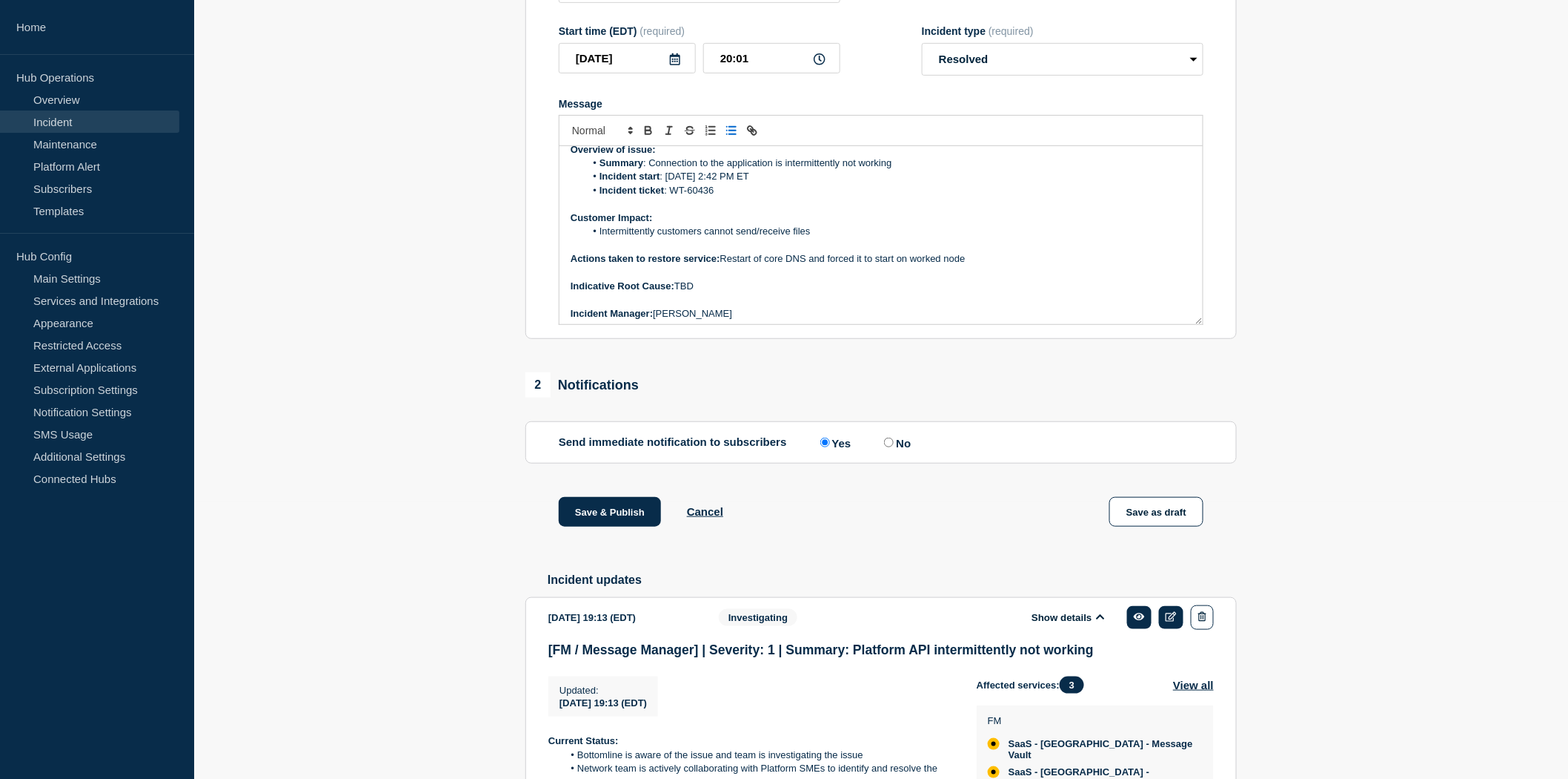
scroll to position [82, 0]
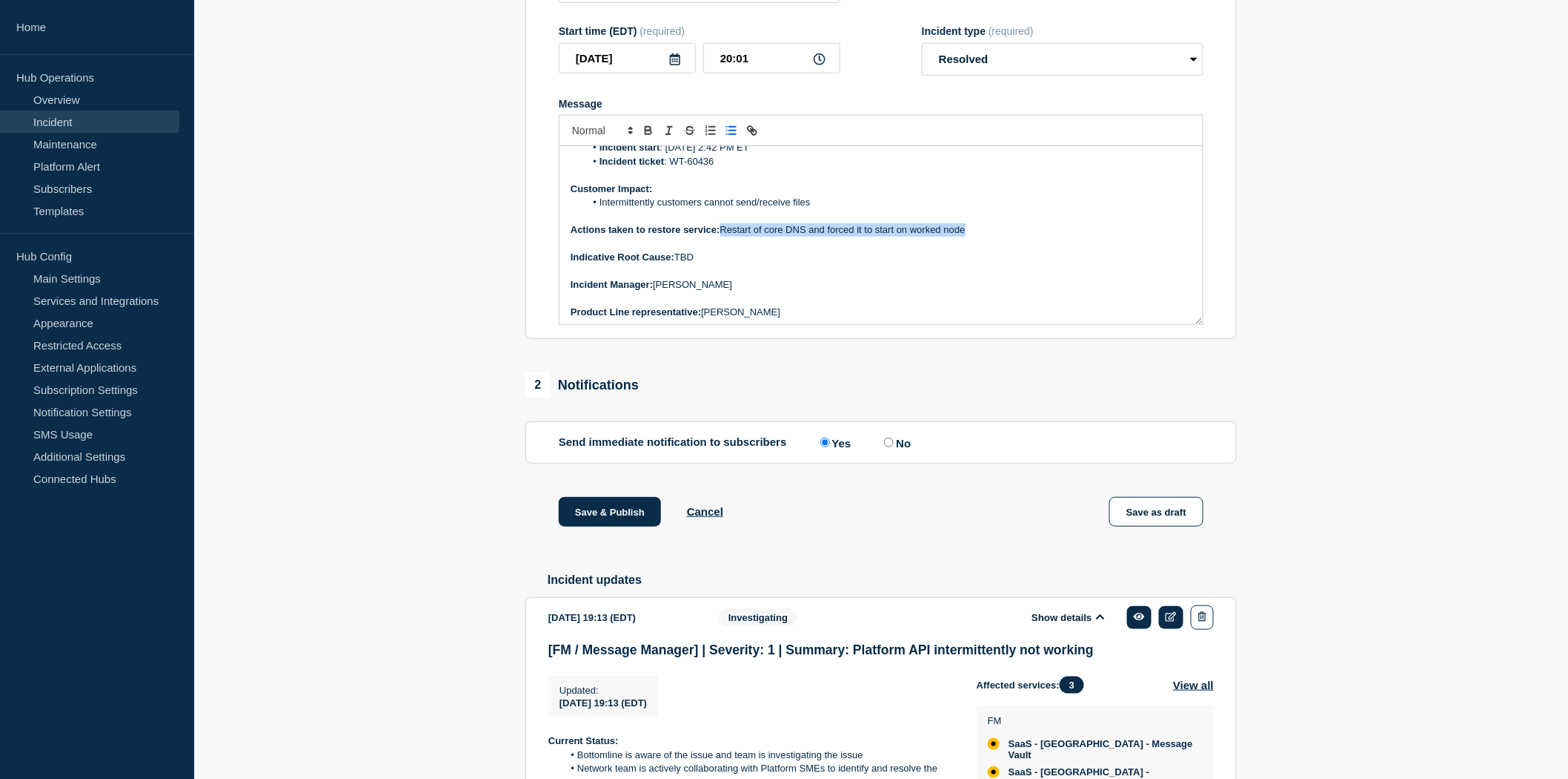
drag, startPoint x: 983, startPoint y: 243, endPoint x: 721, endPoint y: 242, distance: 262.0
click at [721, 236] on p "Actions taken to restore service: Restart of core DNS and forced it to start on…" at bounding box center [882, 229] width 621 height 13
click at [720, 235] on strong "Actions taken to restore service:" at bounding box center [645, 229] width 150 height 11
drag, startPoint x: 721, startPoint y: 242, endPoint x: 995, endPoint y: 239, distance: 274.0
click at [995, 236] on p "Actions taken to restore service: Restart of core DNS and forced it to start on…" at bounding box center [882, 229] width 621 height 13
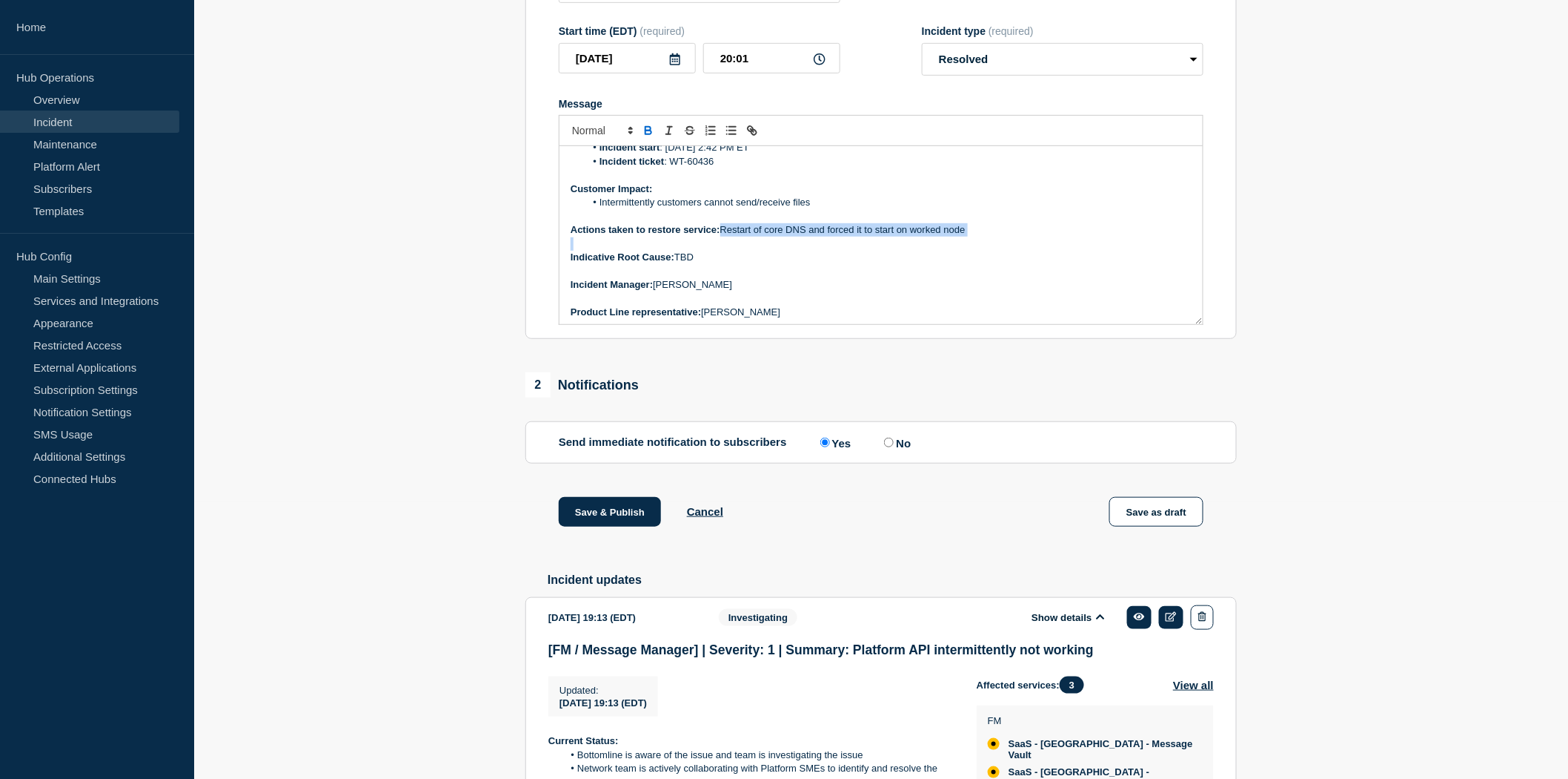
click at [995, 236] on p "Actions taken to restore service: Restart of core DNS and forced it to start on…" at bounding box center [882, 229] width 621 height 13
drag, startPoint x: 984, startPoint y: 240, endPoint x: 722, endPoint y: 243, distance: 262.0
click at [722, 236] on p "Actions taken to restore service: Restart of core DNS and forced it to start on…" at bounding box center [882, 229] width 621 height 13
copy p "Restart of core DNS and forced it to start on worked node"
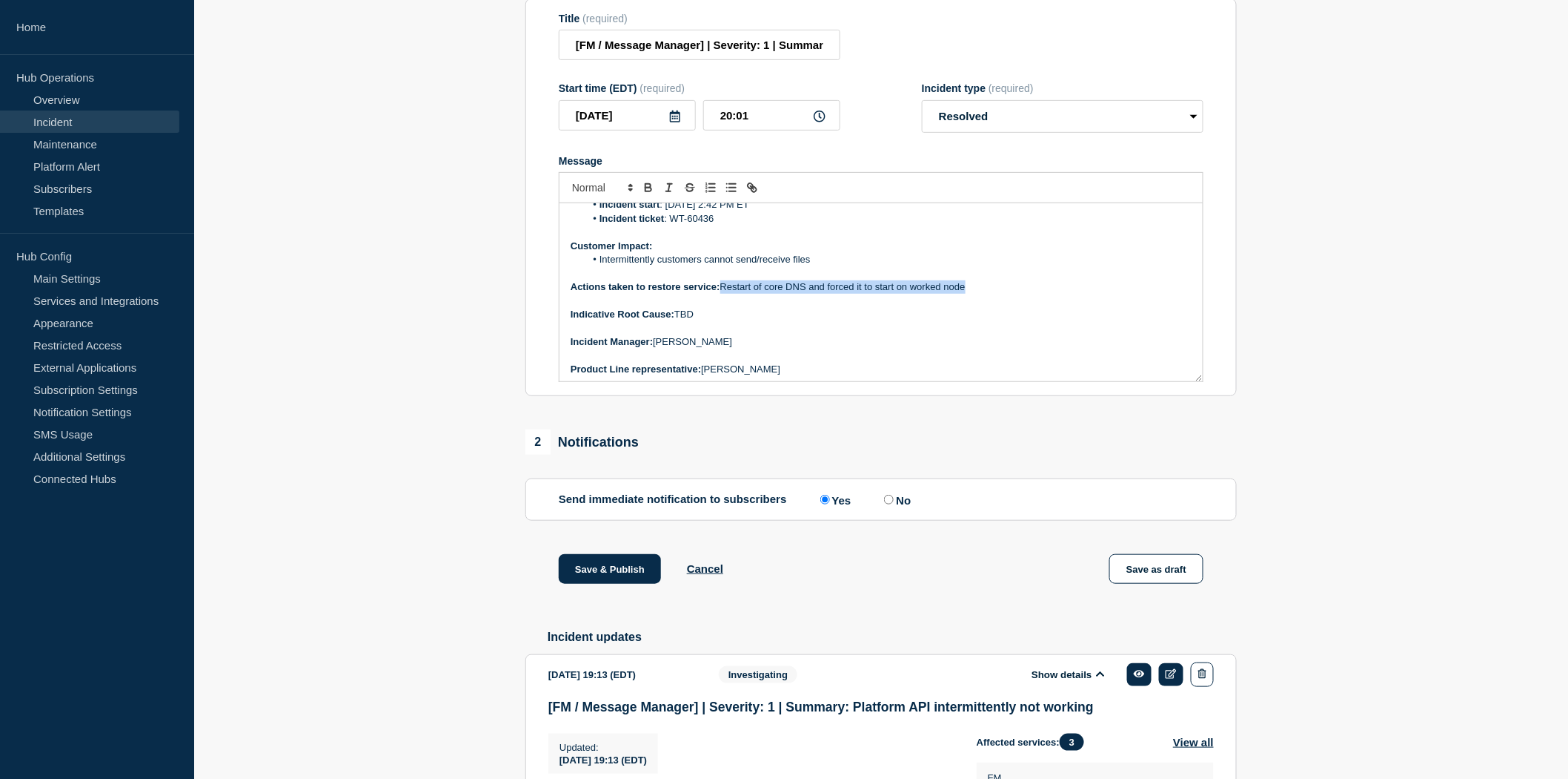
scroll to position [195, 0]
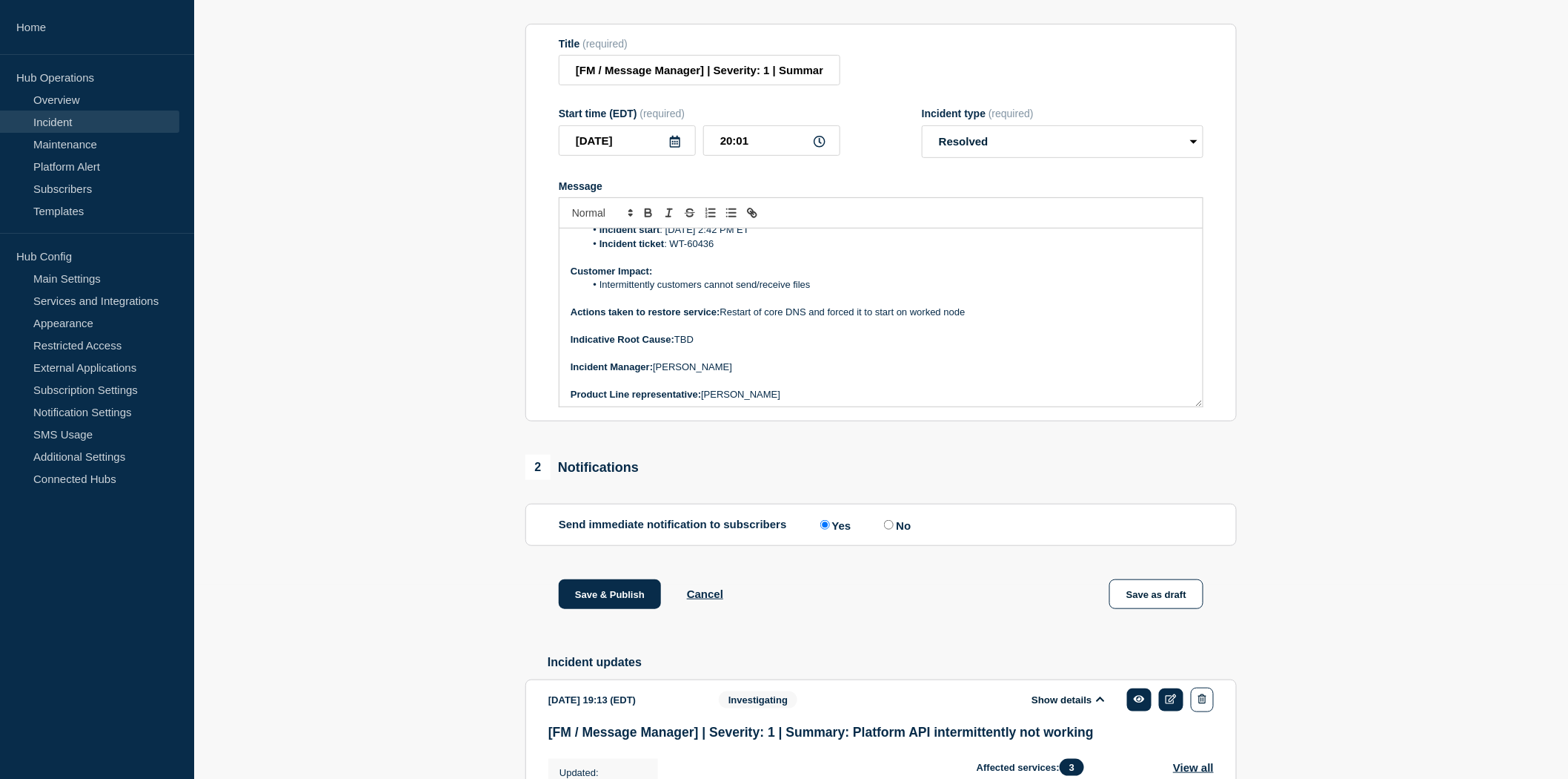
click at [800, 374] on p "﻿Incident Manager: Neena Goel" at bounding box center [882, 367] width 621 height 13
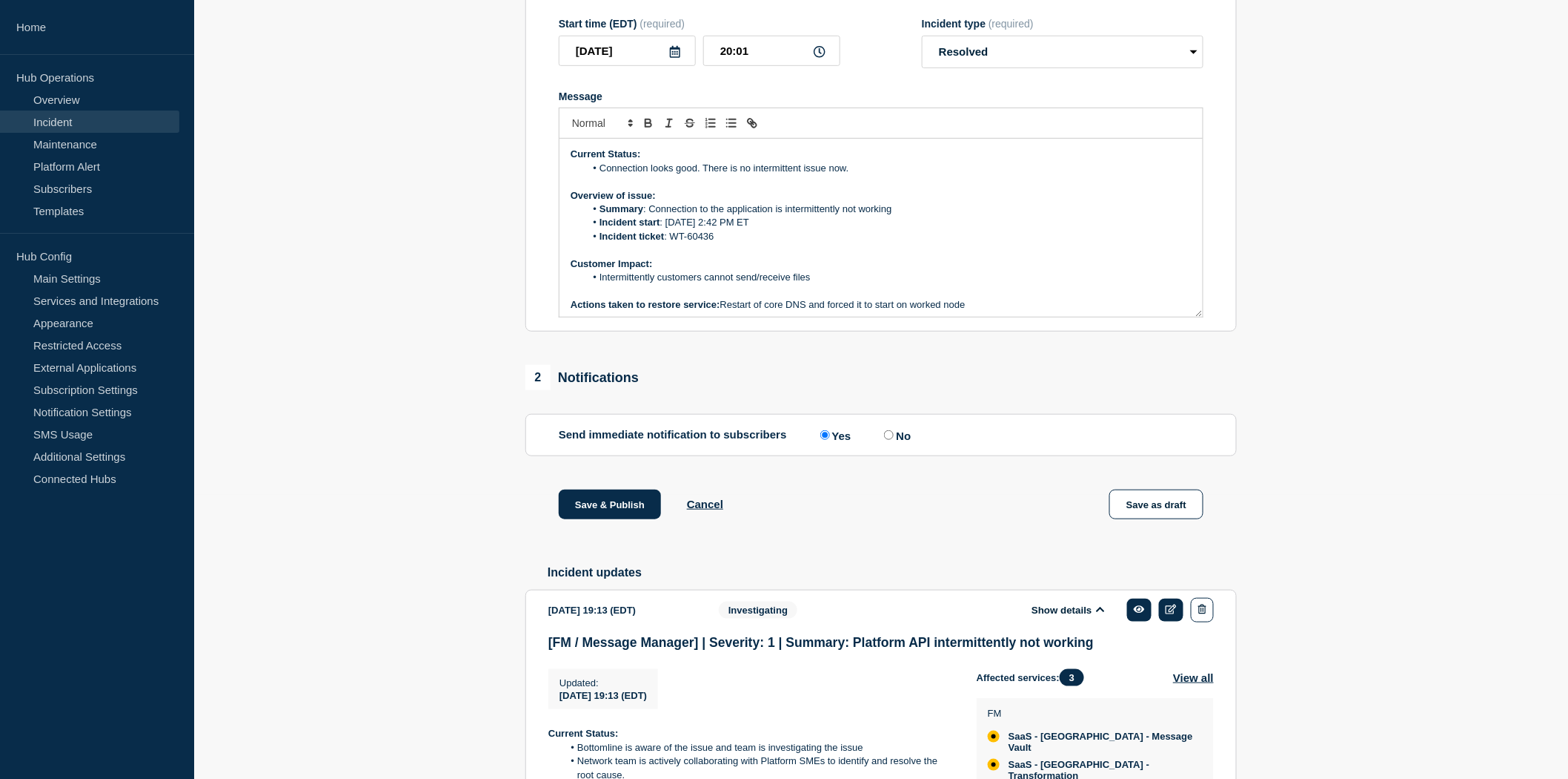
scroll to position [359, 0]
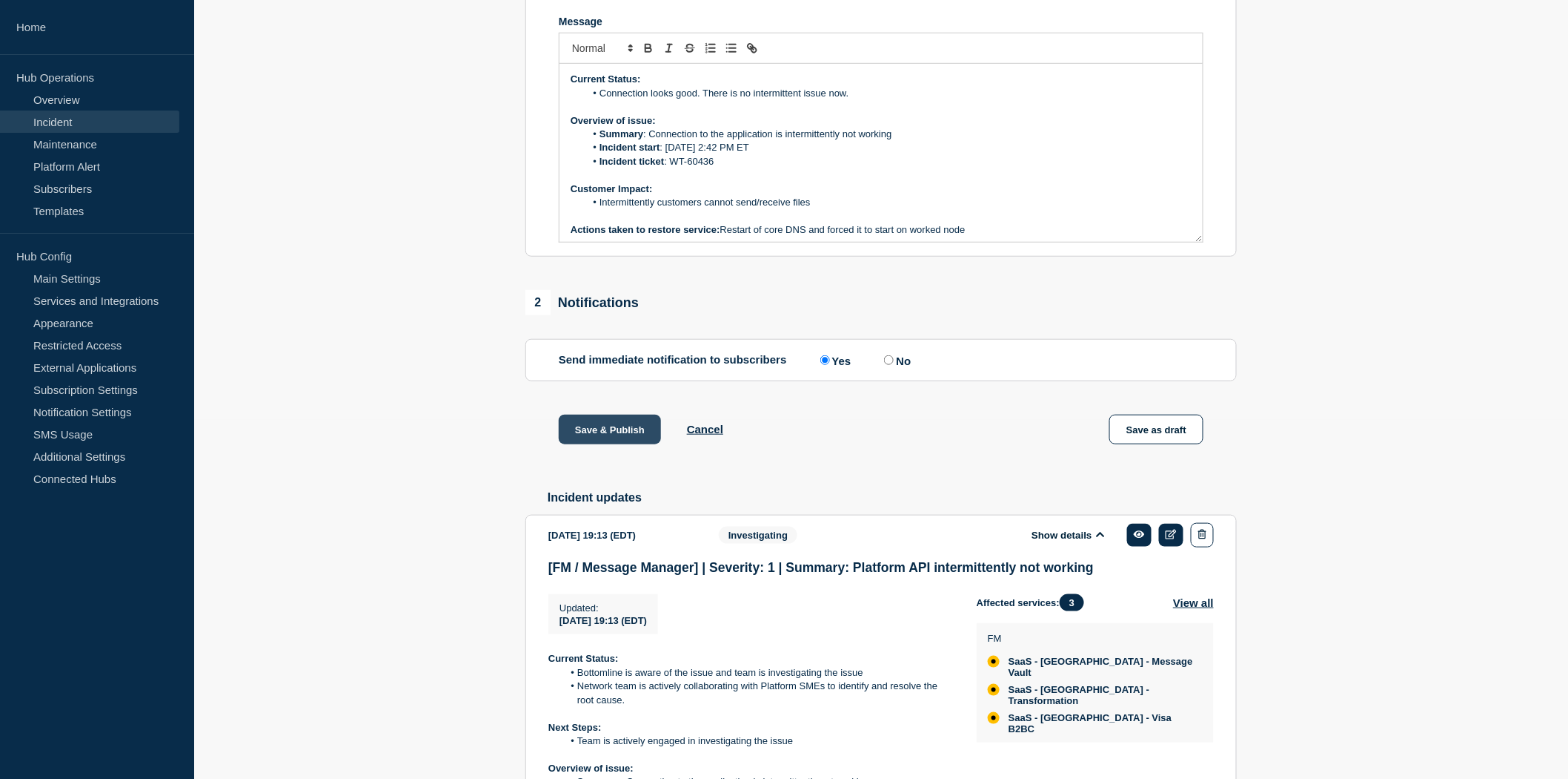
click at [589, 441] on button "Save & Publish" at bounding box center [610, 429] width 102 height 29
